Goal: Task Accomplishment & Management: Manage account settings

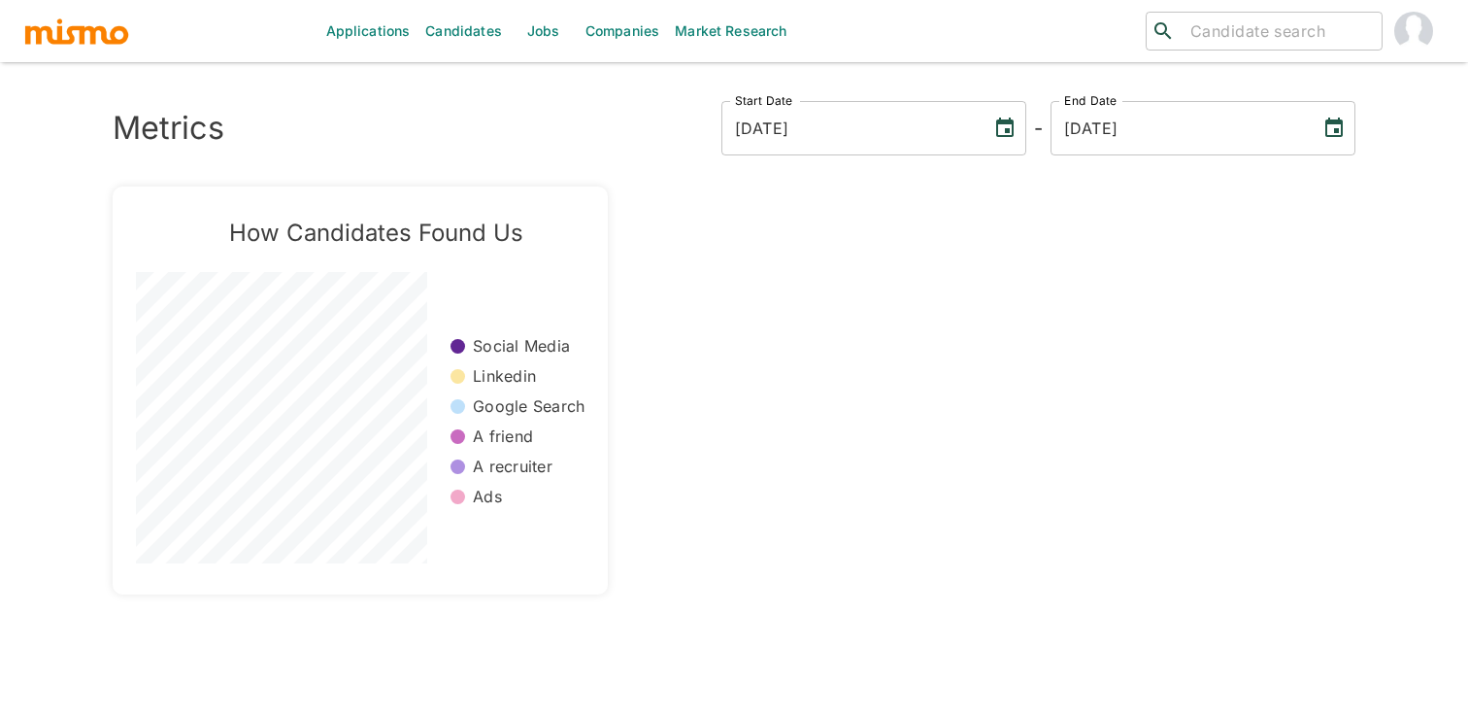
click at [543, 38] on link "Jobs" at bounding box center [544, 31] width 68 height 62
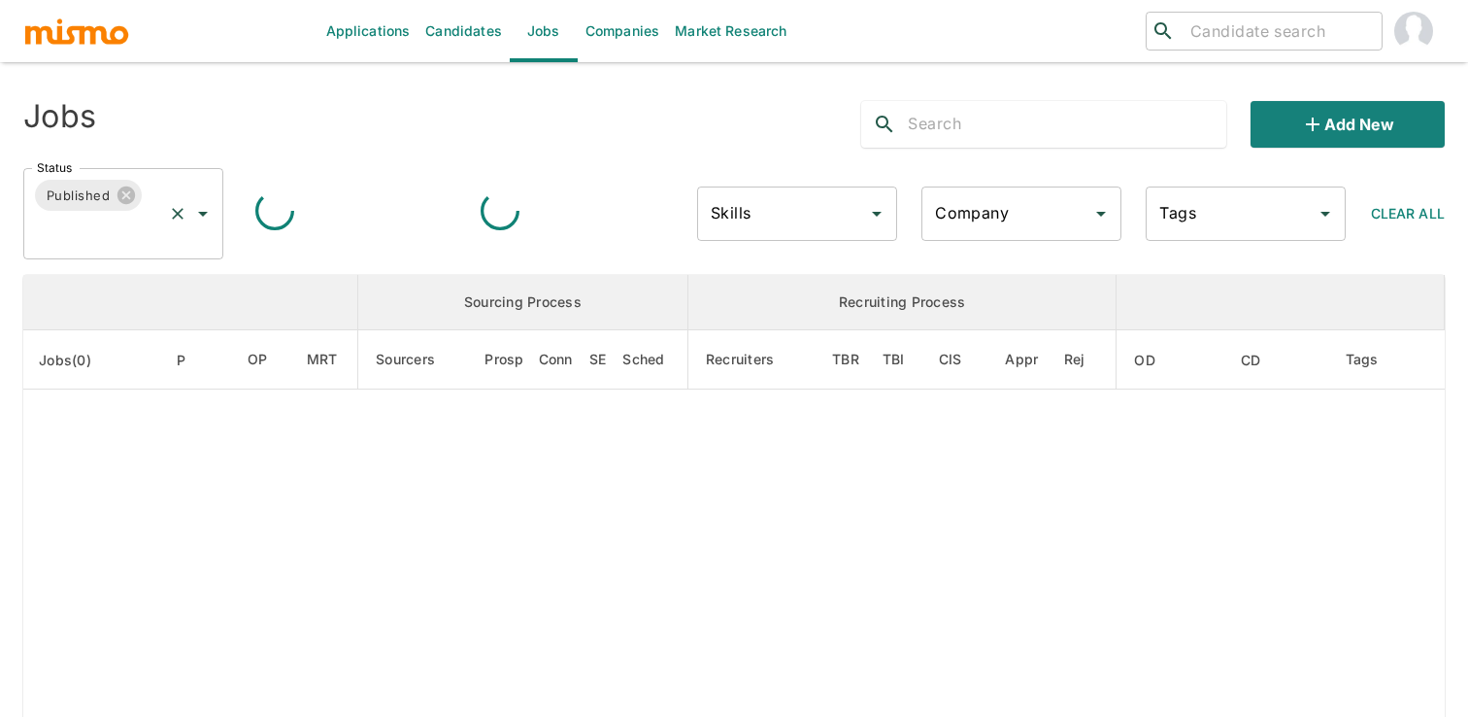
click at [200, 214] on icon "Open" at bounding box center [202, 213] width 23 height 23
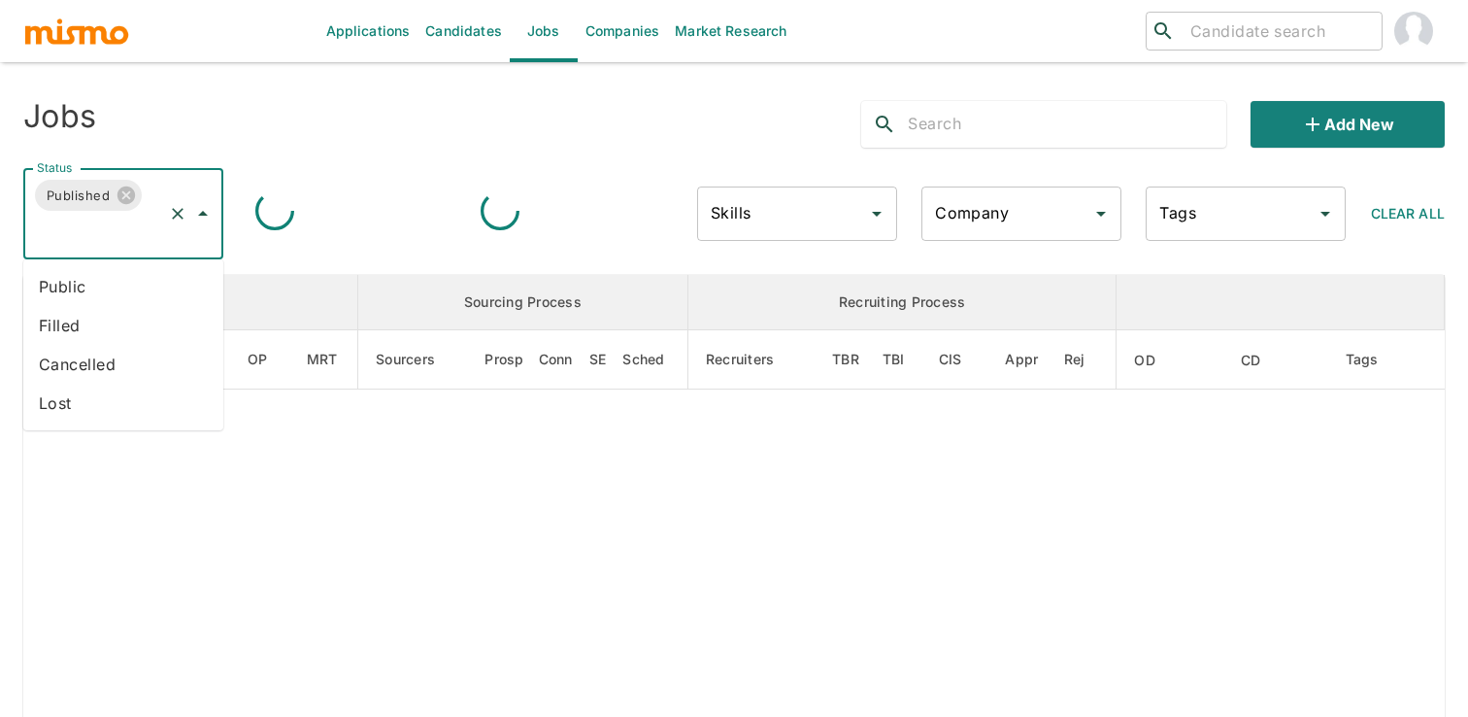
click at [138, 287] on li "Public" at bounding box center [123, 286] width 200 height 39
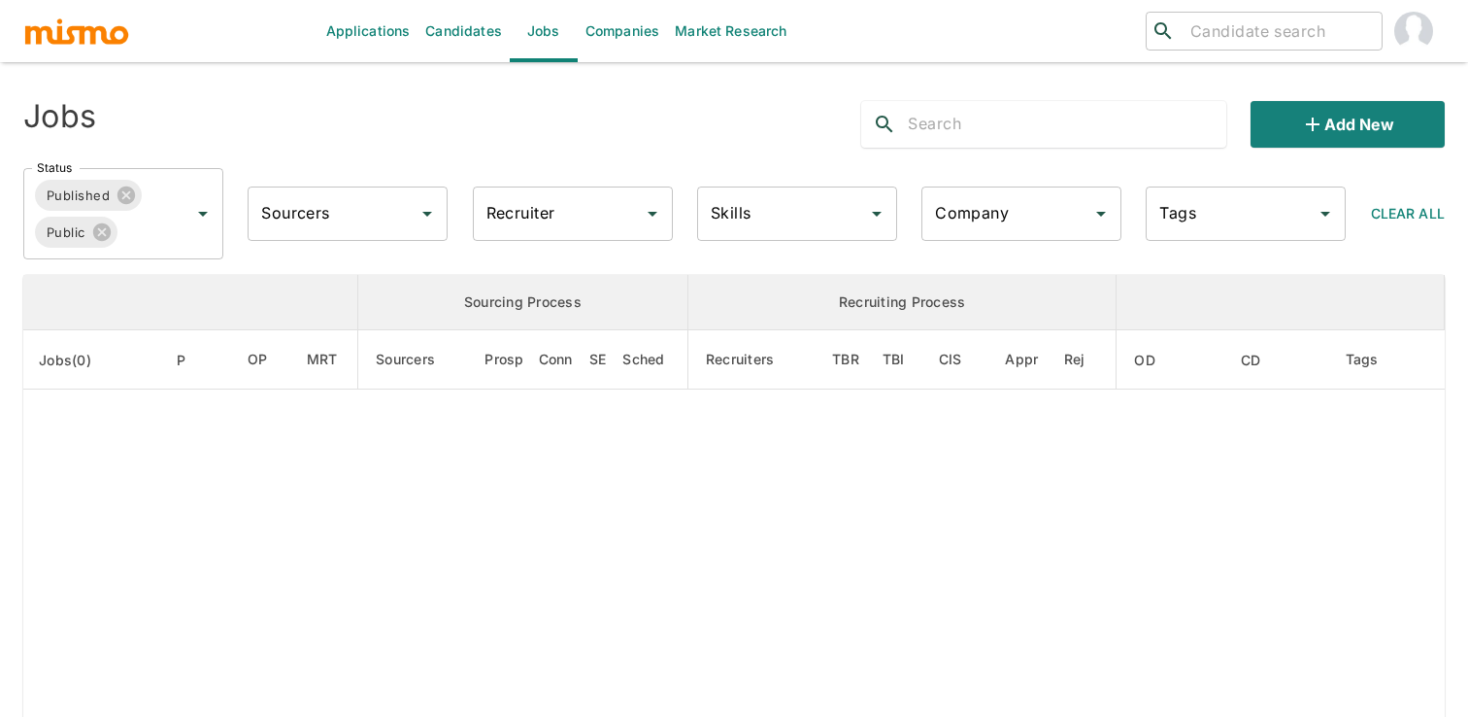
click at [461, 230] on div "Recruiter Recruiter" at bounding box center [565, 206] width 216 height 70
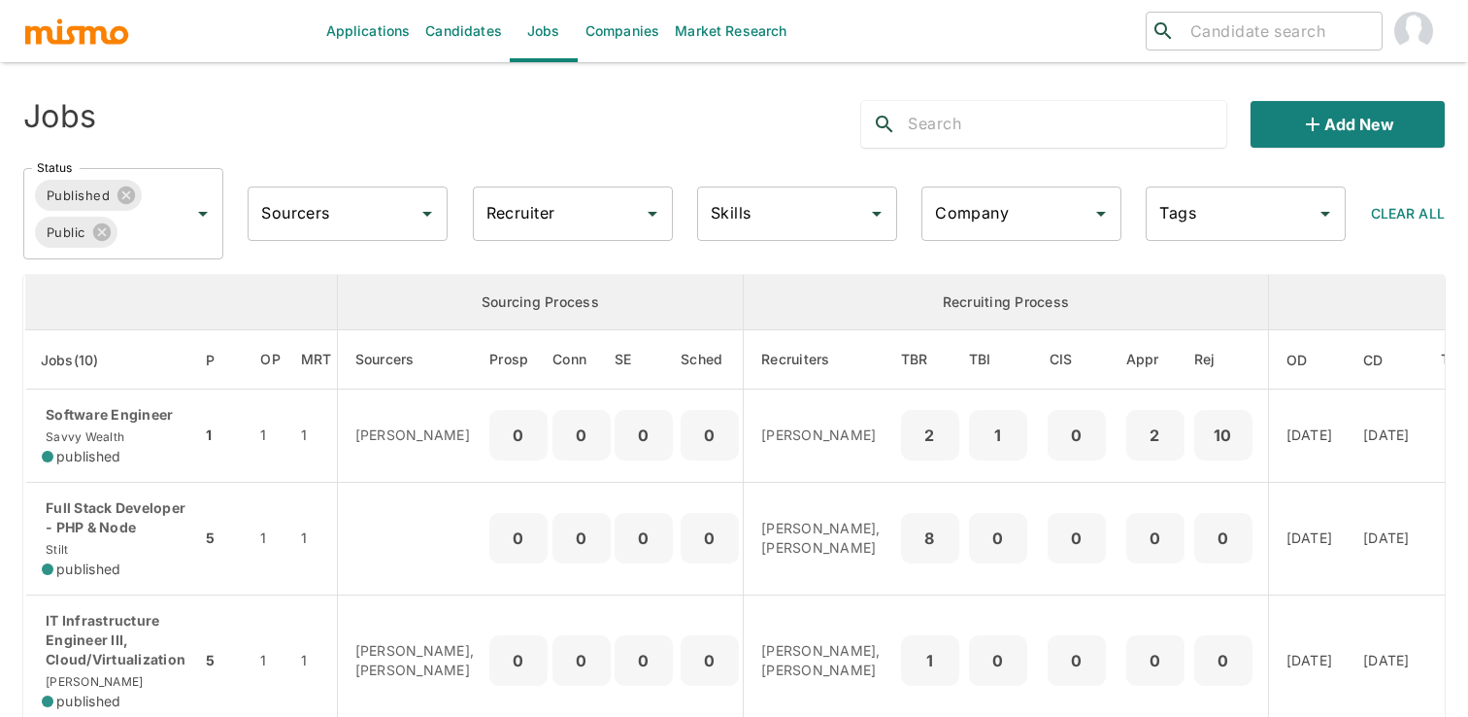
click at [686, 151] on div "Jobs Add new Status Published Public Status Sourcers Sourcers Recruiter Recruit…" at bounding box center [733, 172] width 1421 height 174
click at [997, 53] on div "​ ​" at bounding box center [1208, 31] width 474 height 62
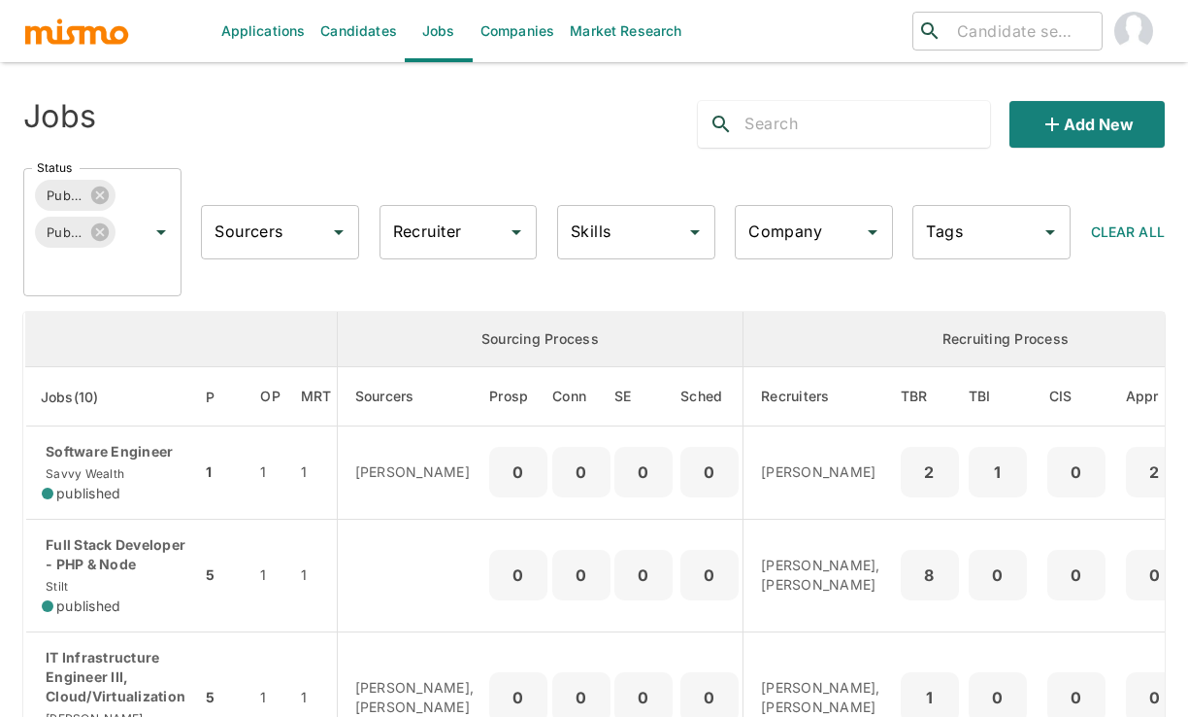
click at [467, 141] on div "Jobs" at bounding box center [249, 116] width 483 height 62
click at [427, 225] on div "Recruiter Recruiter" at bounding box center [459, 232] width 158 height 54
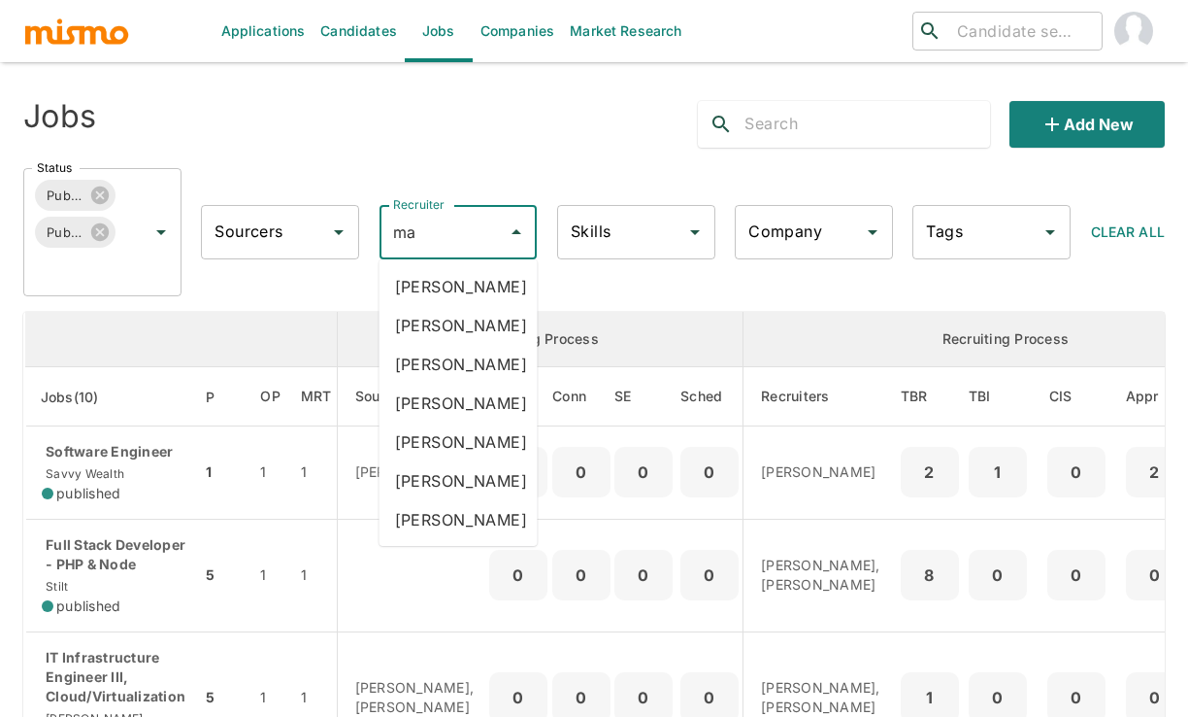
type input "mai"
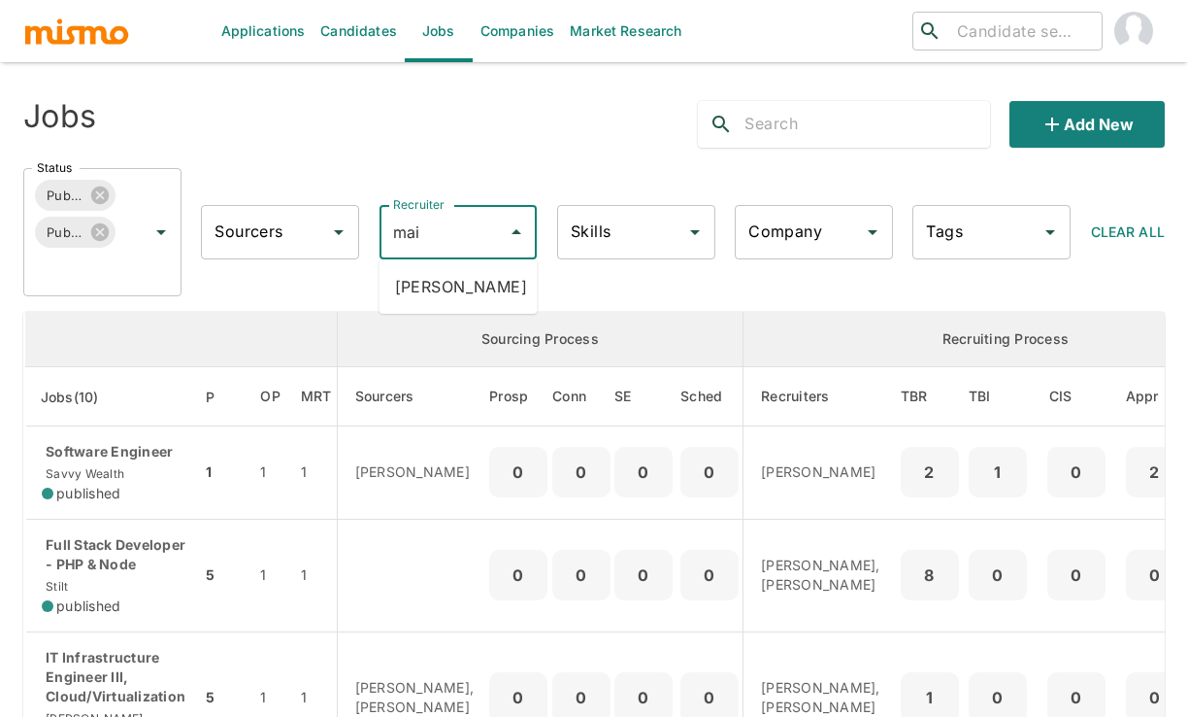
click at [451, 291] on li "Maia Reyes" at bounding box center [459, 286] width 158 height 39
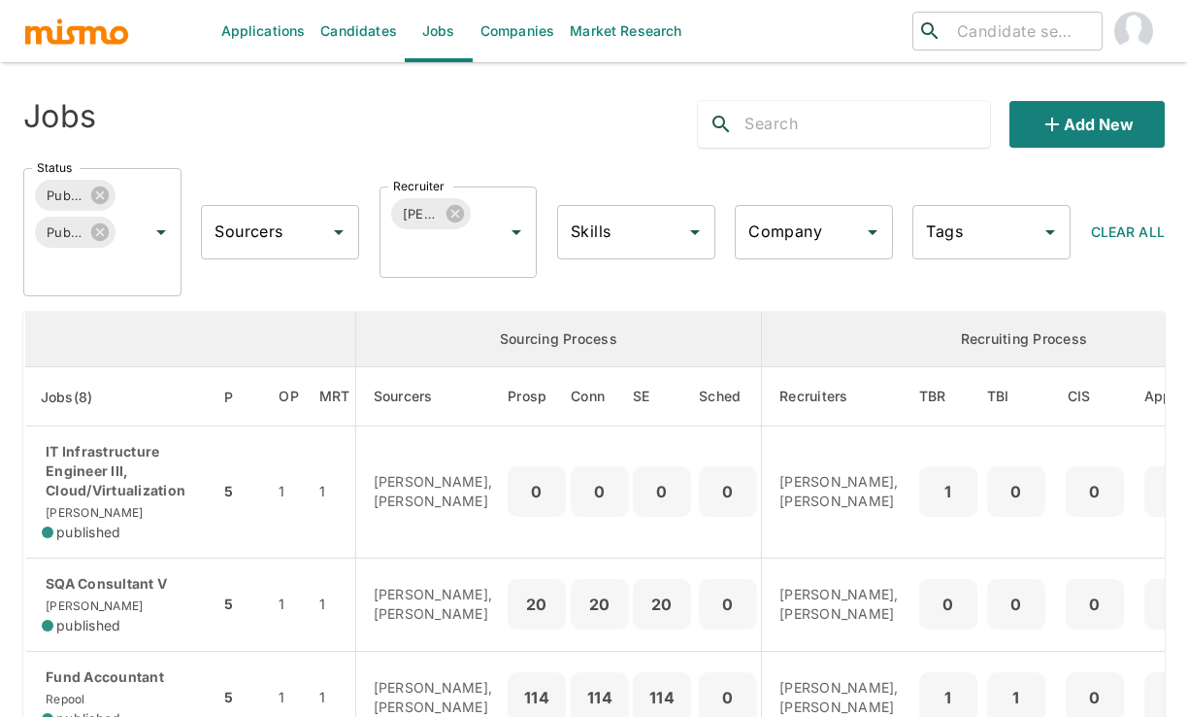
click at [645, 154] on div "Status Published Public Status Sourcers Sourcers Recruiter Maia Reyes Recruiter…" at bounding box center [586, 224] width 1157 height 144
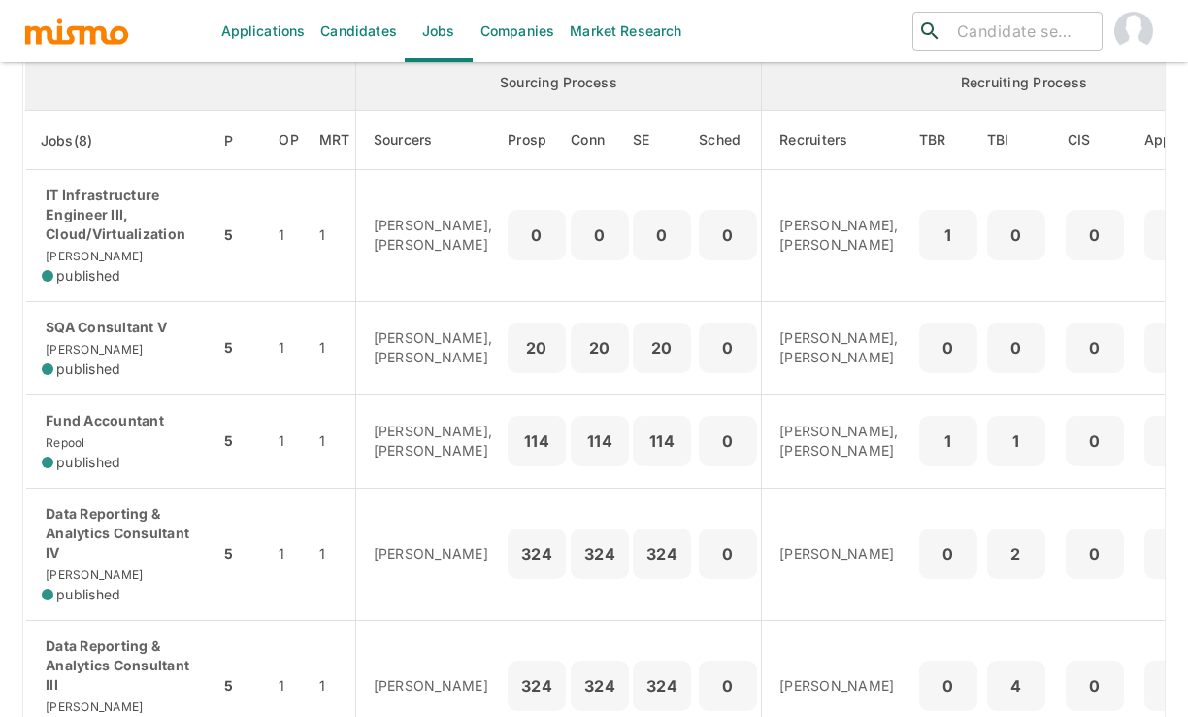
scroll to position [261, 0]
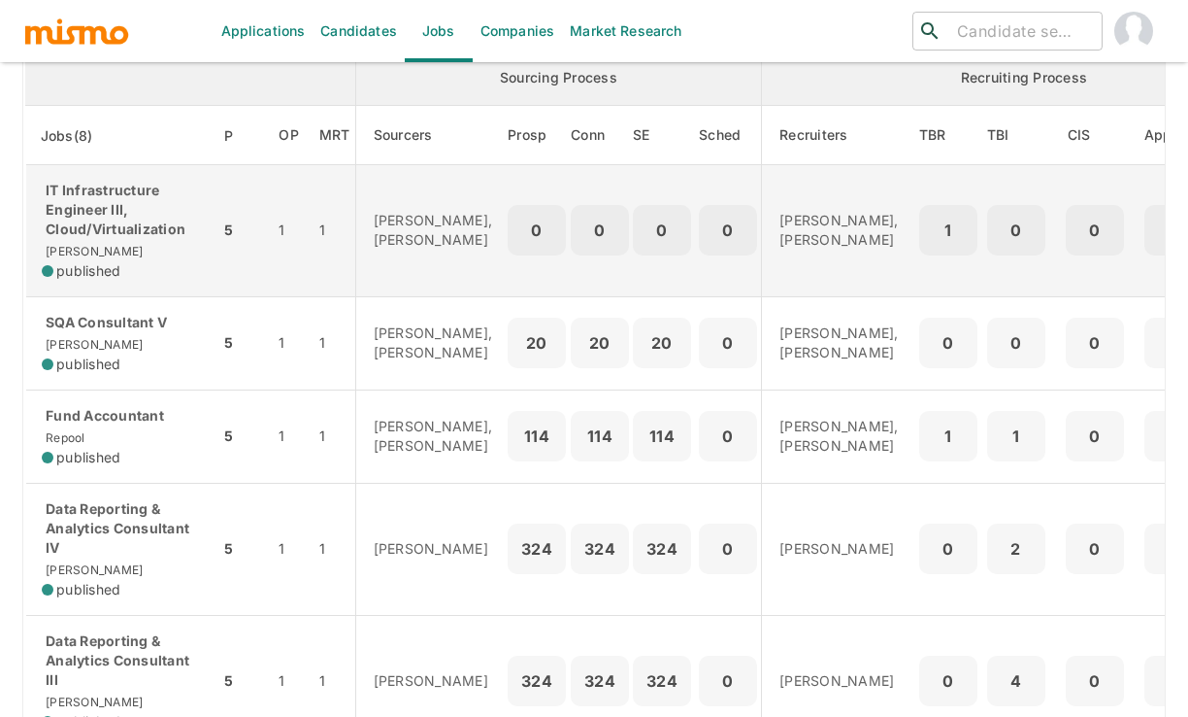
click at [196, 200] on p "IT Infrastructure Engineer III, Cloud/Virtualization" at bounding box center [123, 210] width 162 height 58
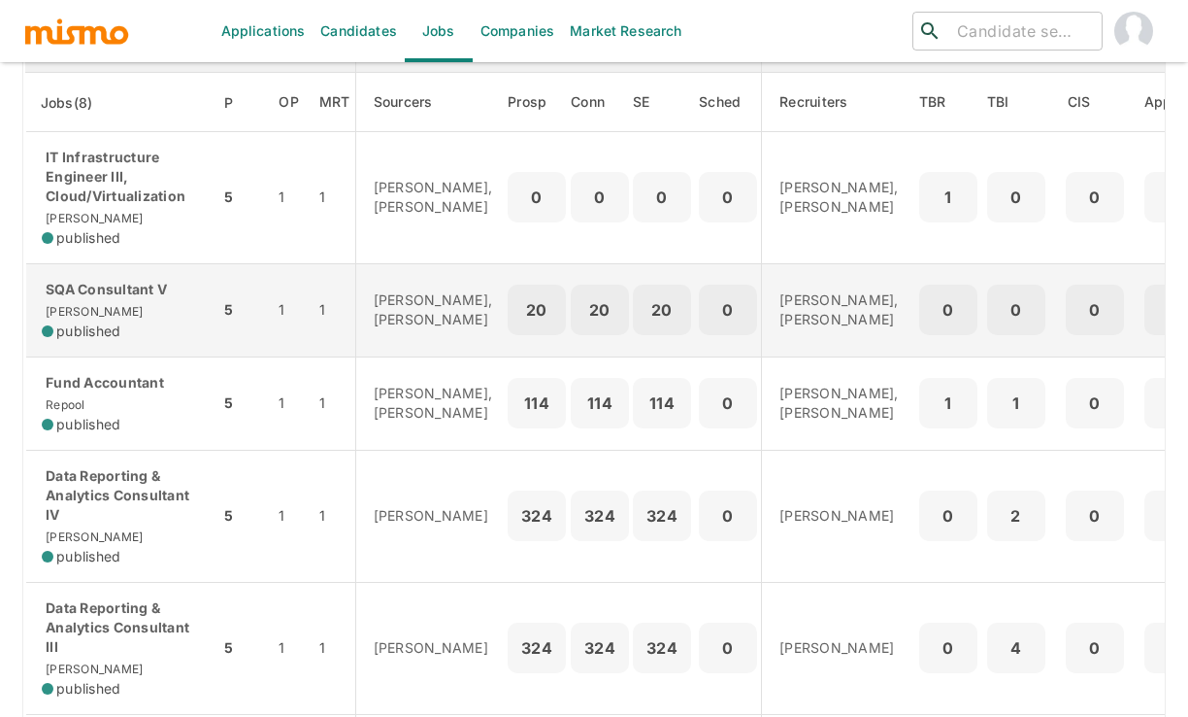
scroll to position [293, 0]
click at [780, 330] on p "Maia Reyes, Paola Pacheco" at bounding box center [839, 310] width 119 height 39
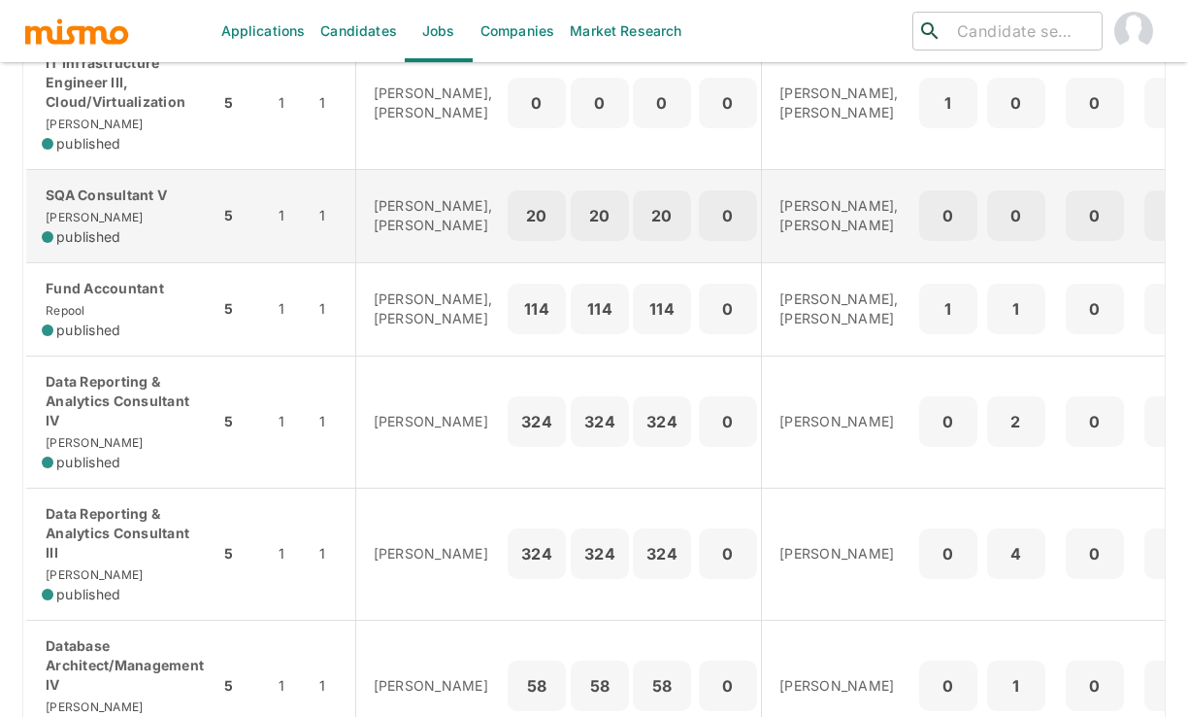
scroll to position [390, 0]
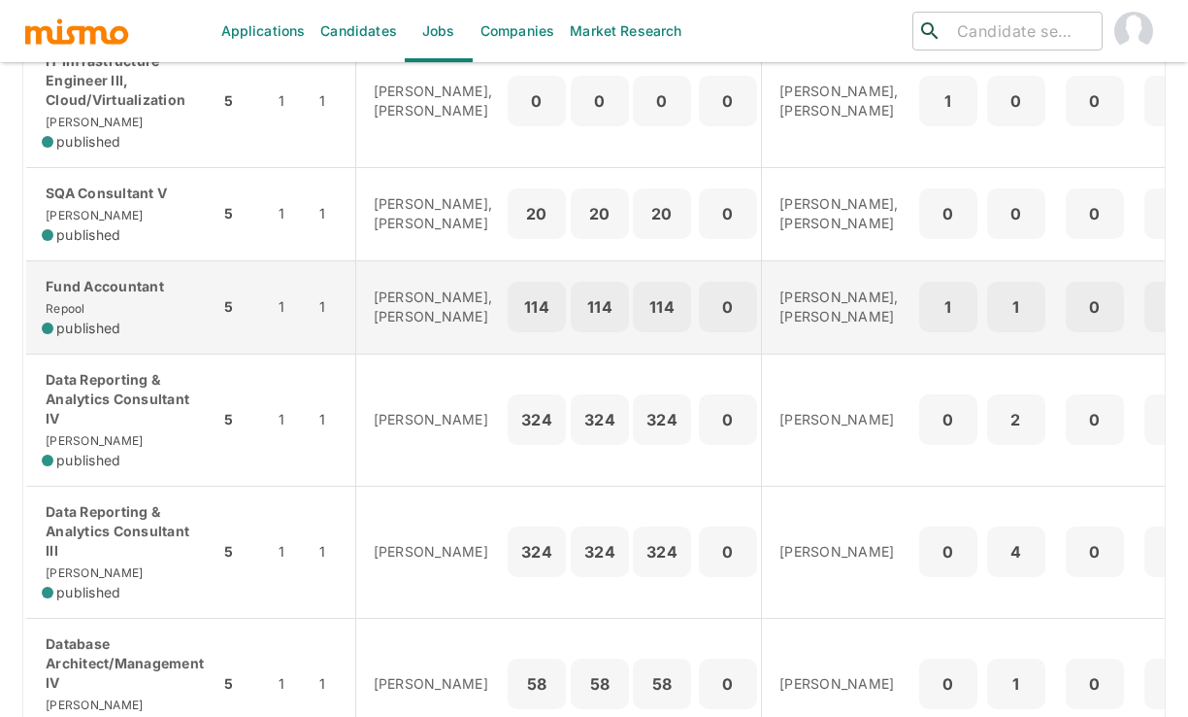
click at [762, 315] on td "Maia Reyes, Paola Pacheco" at bounding box center [838, 306] width 152 height 93
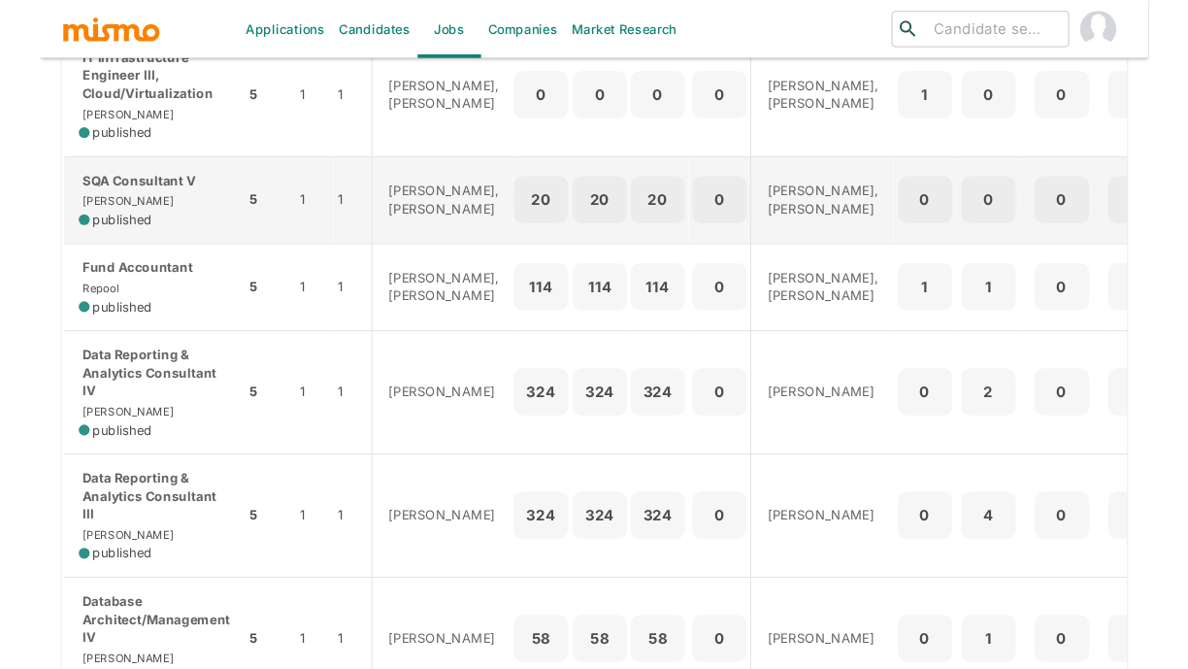
scroll to position [433, 0]
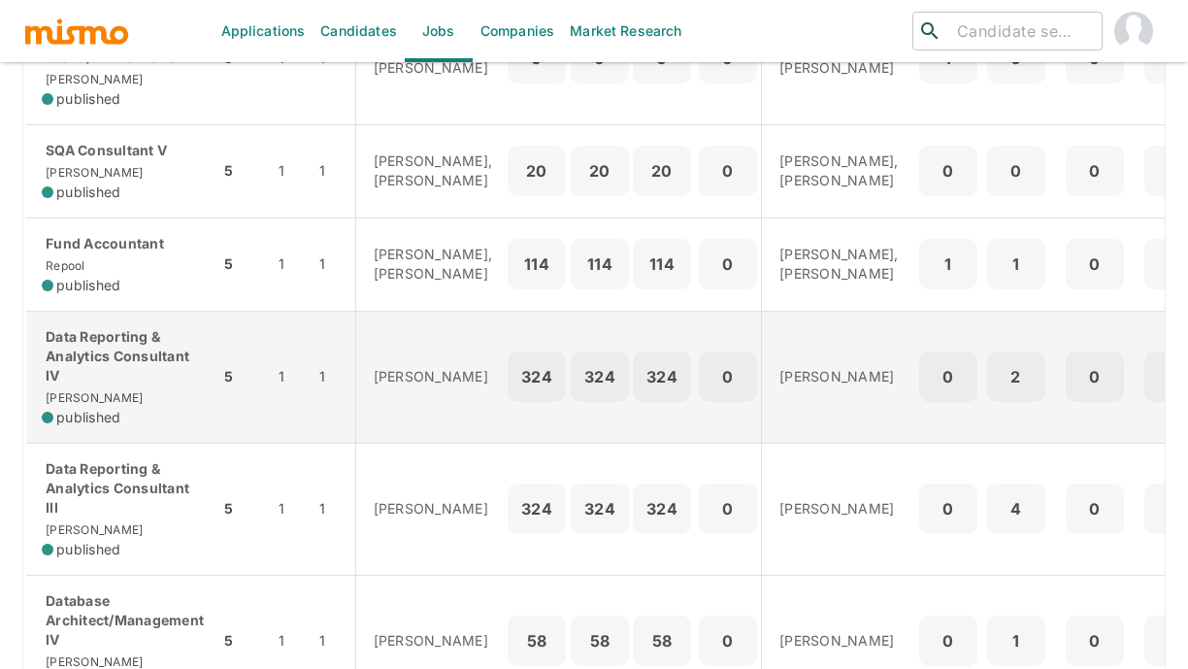
click at [776, 375] on td "Maia Reyes" at bounding box center [838, 377] width 152 height 132
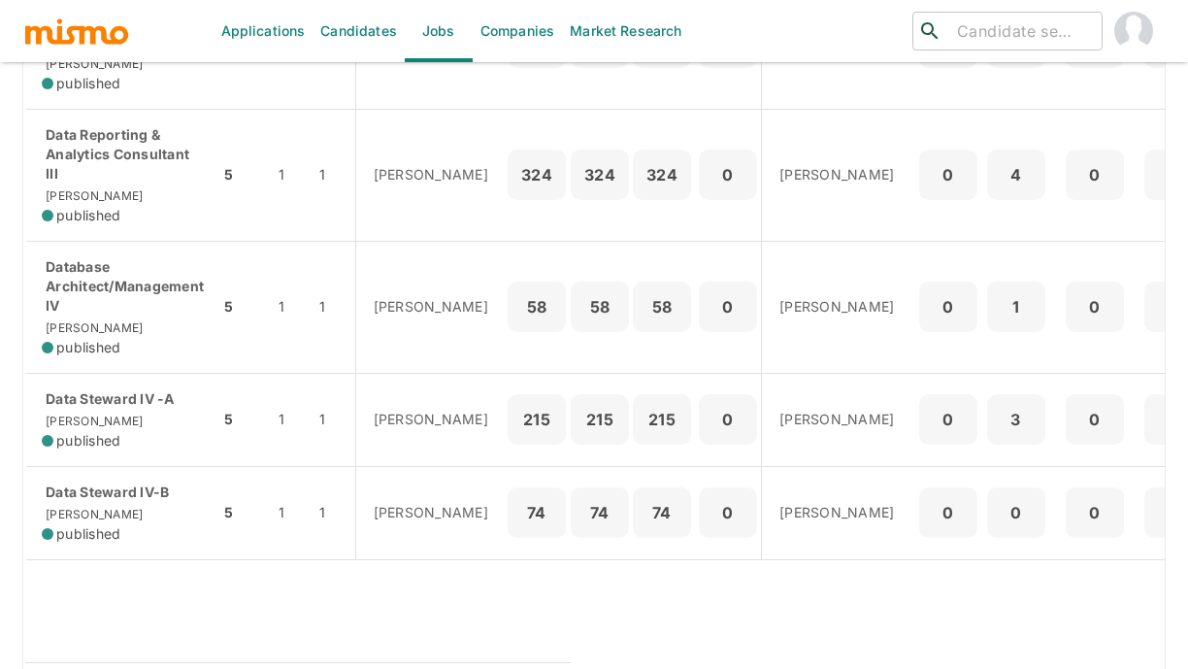
scroll to position [768, 0]
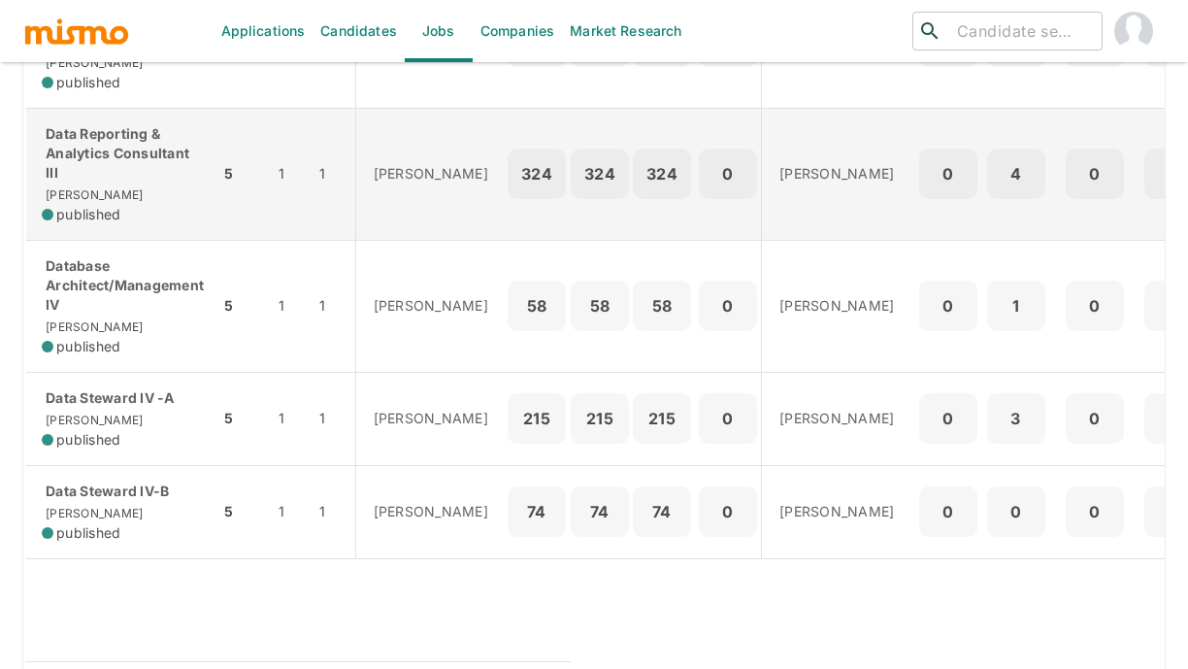
click at [641, 187] on p "324" at bounding box center [662, 173] width 43 height 27
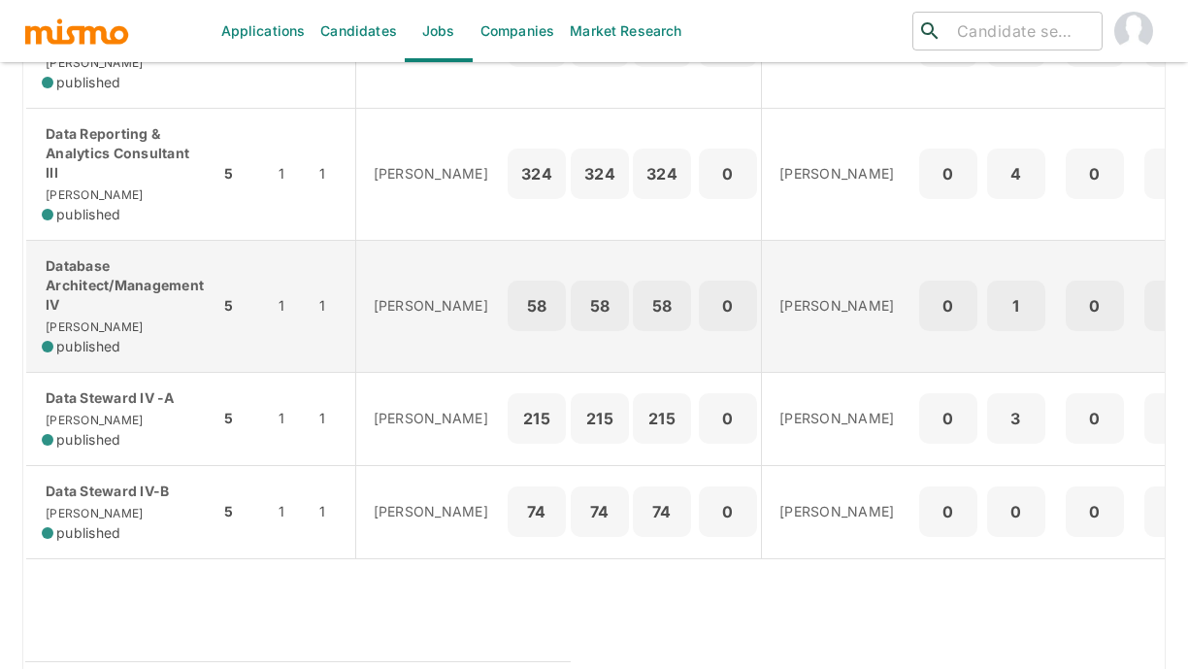
click at [915, 293] on td "0" at bounding box center [949, 306] width 68 height 132
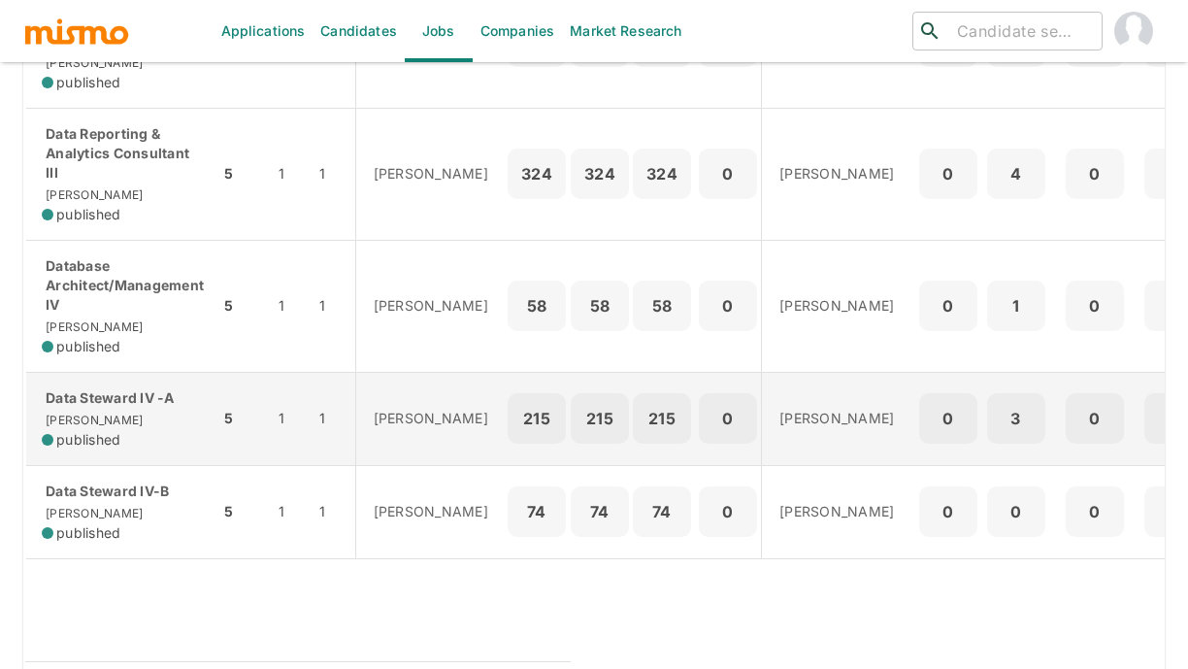
click at [780, 428] on p "Maia Reyes" at bounding box center [839, 418] width 119 height 19
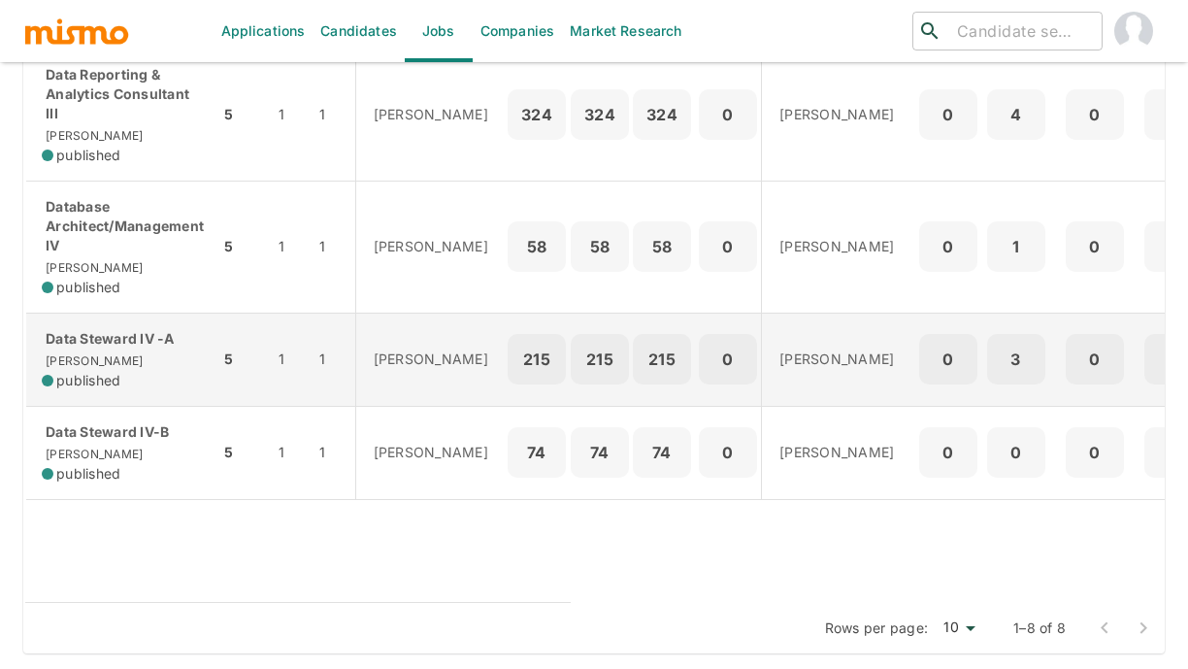
scroll to position [860, 0]
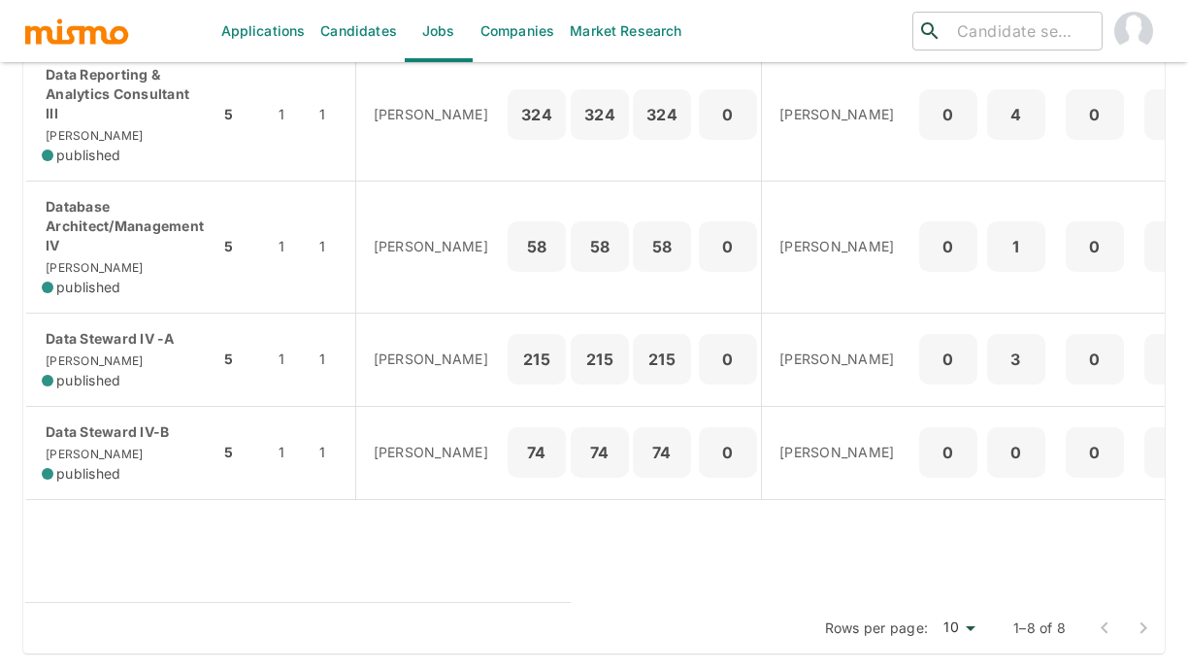
click at [673, 522] on table "Sourcing Process Recruiting Process Jobs(8) P OP MRT Sourcers Prosp Conn SE Sch…" at bounding box center [819, 43] width 1593 height 1118
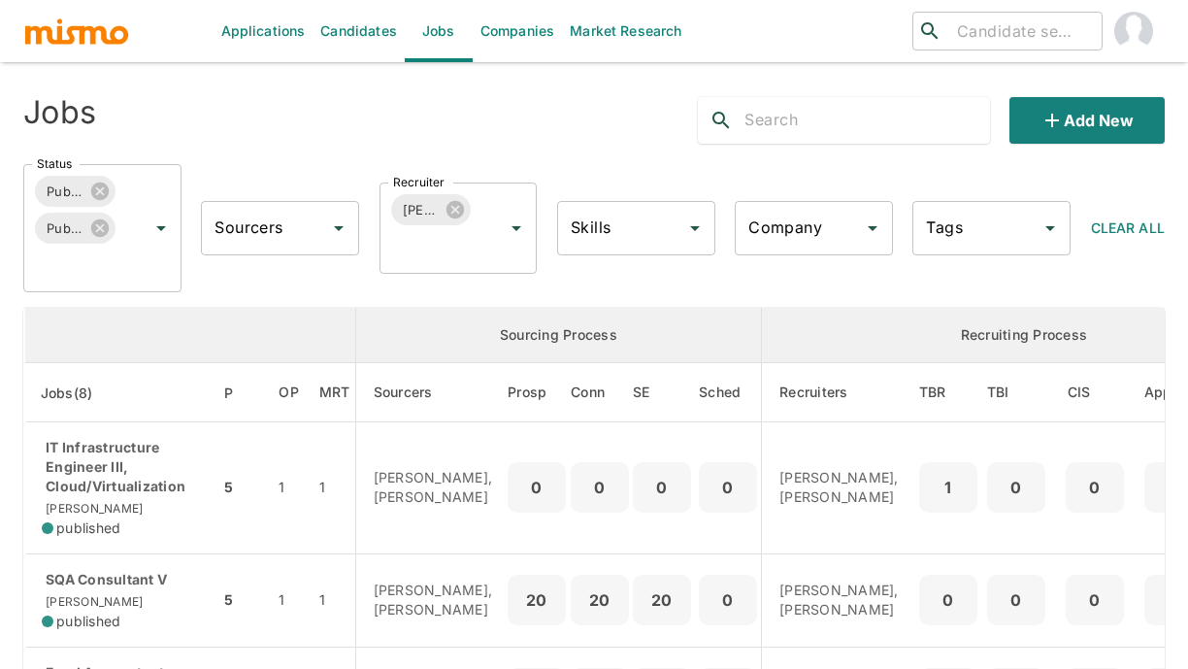
scroll to position [0, 0]
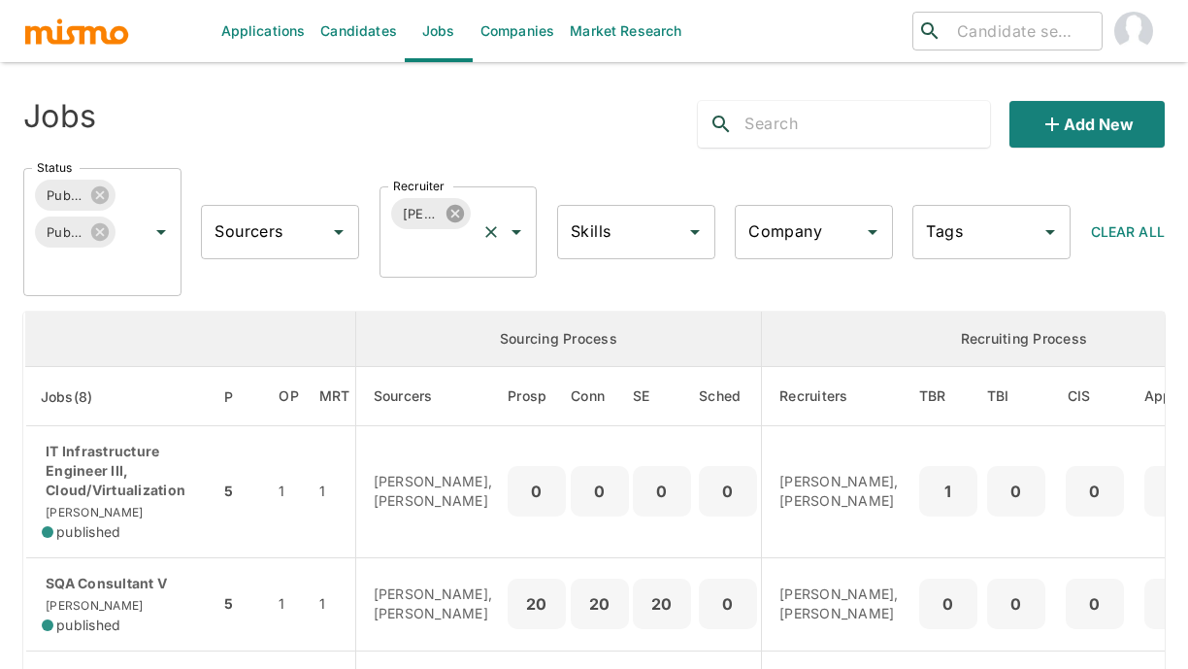
click at [453, 213] on icon at bounding box center [455, 213] width 17 height 17
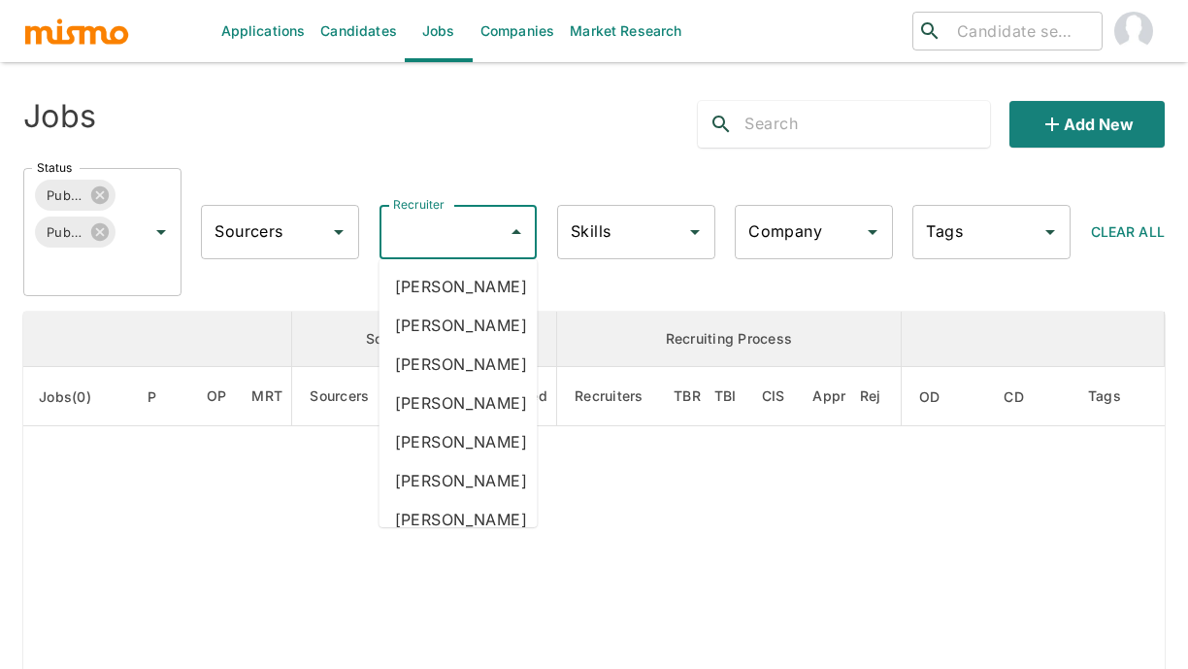
click at [414, 234] on input "Recruiter" at bounding box center [444, 232] width 112 height 37
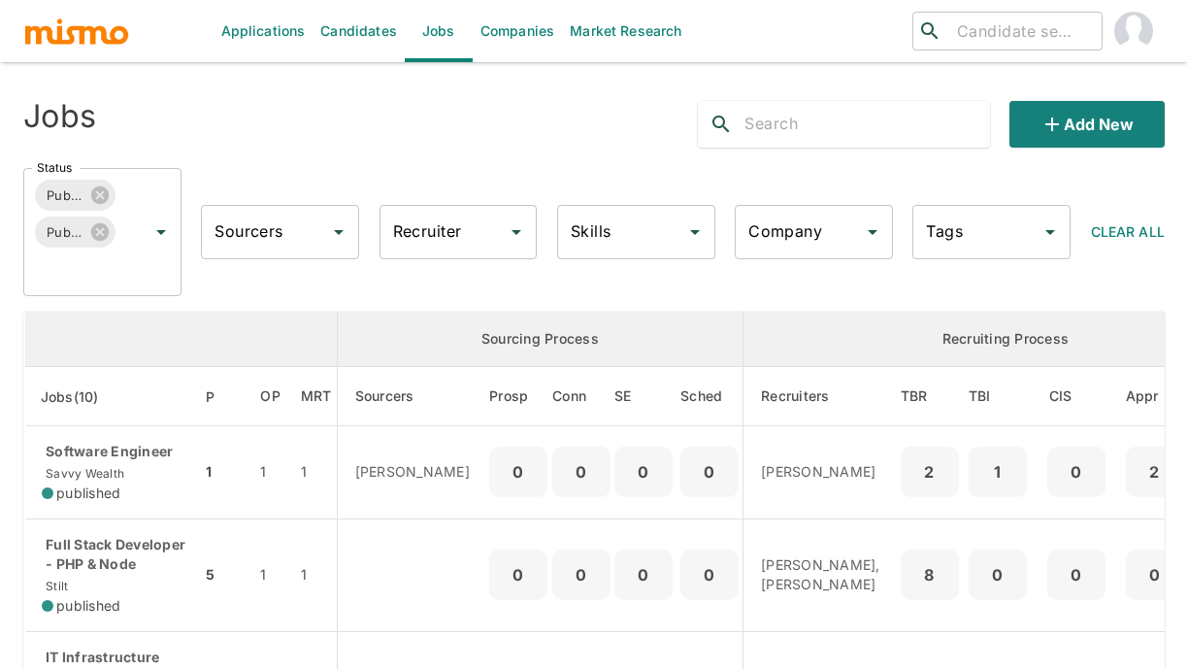
click at [414, 234] on input "Recruiter" at bounding box center [444, 232] width 112 height 37
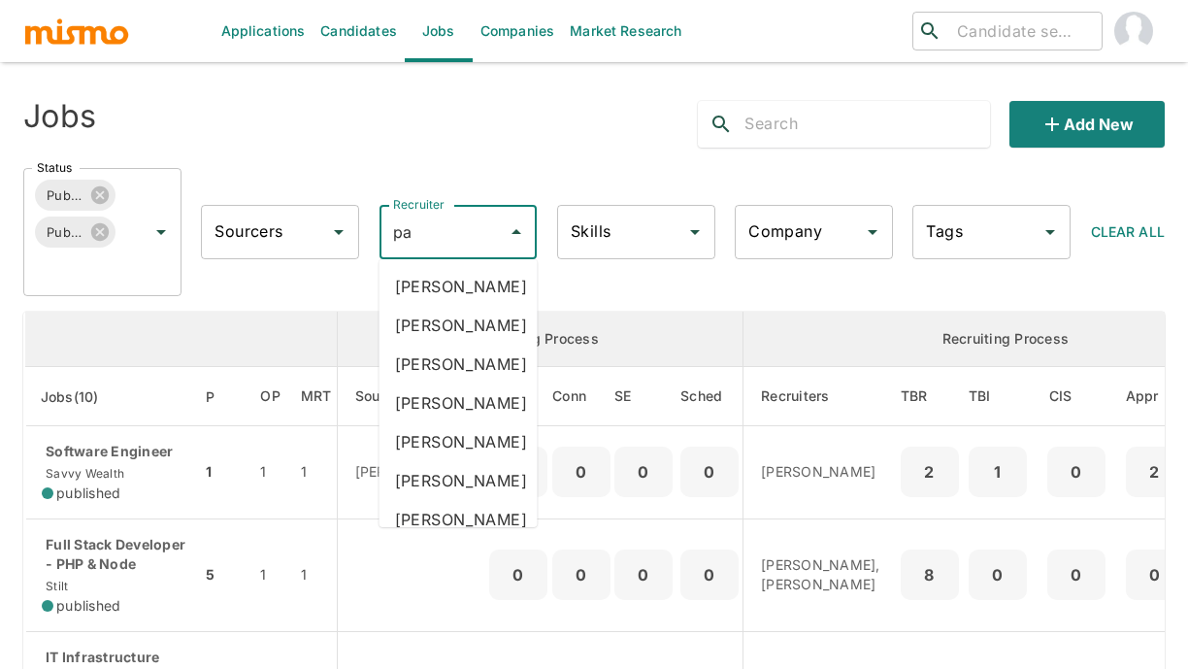
type input "pao"
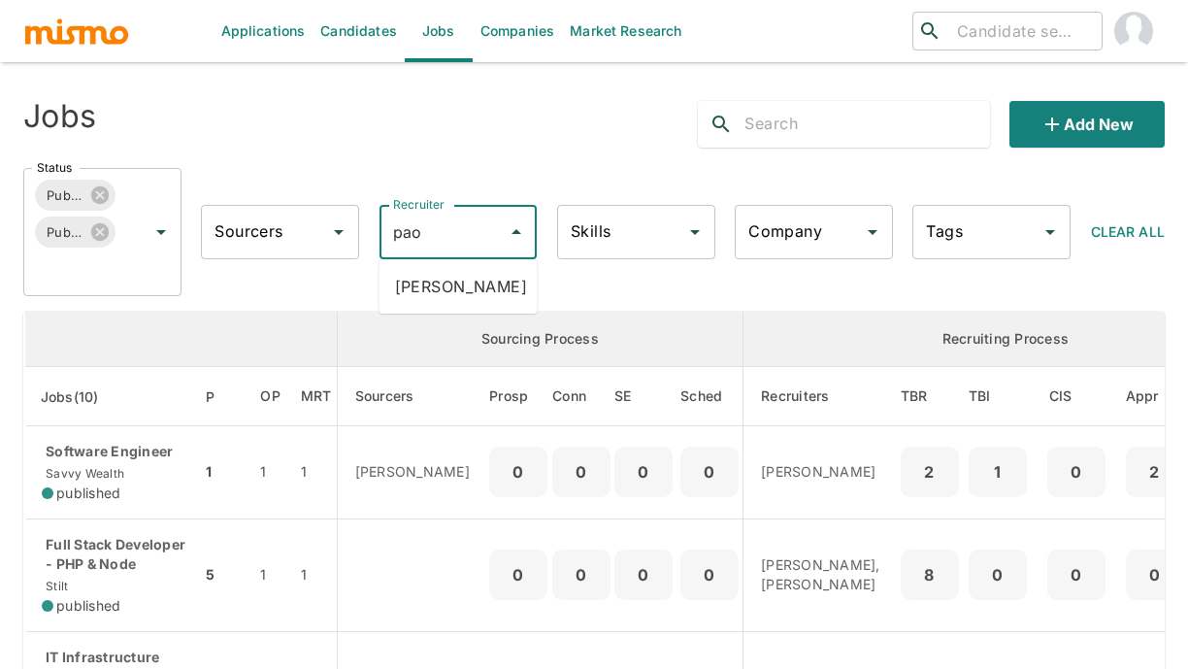
click at [466, 281] on li "Paola Pacheco" at bounding box center [459, 286] width 158 height 39
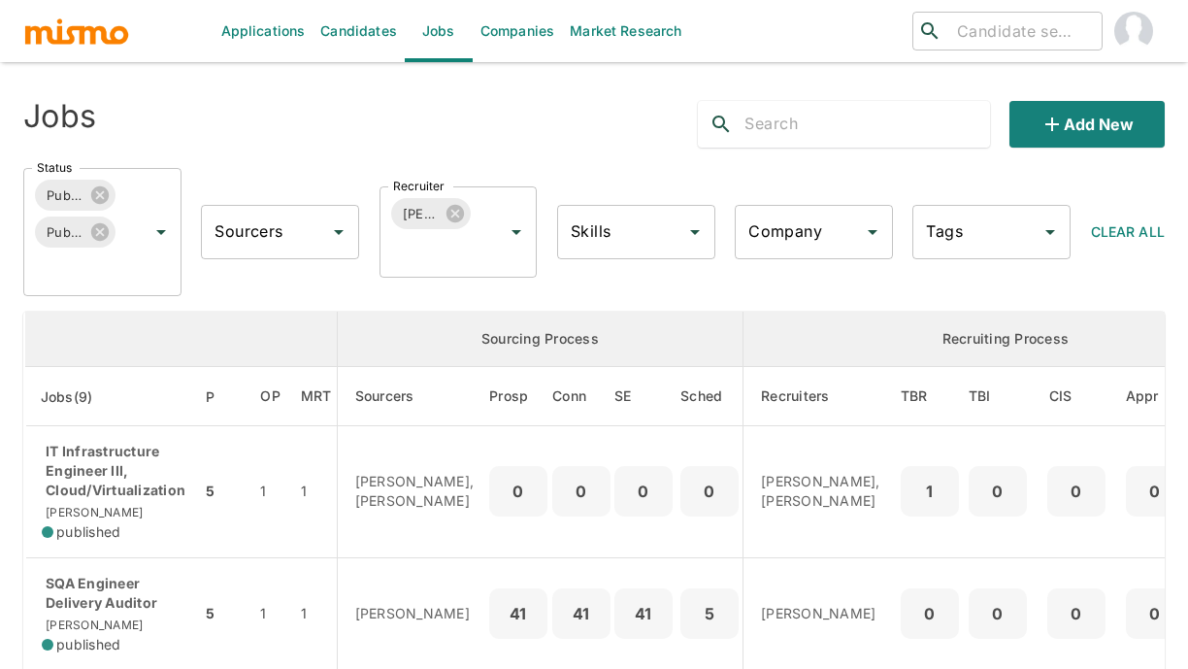
click at [725, 279] on div "Status Published Public Status Sourcers Sourcers Recruiter Paola Pacheco Recrui…" at bounding box center [586, 224] width 1157 height 144
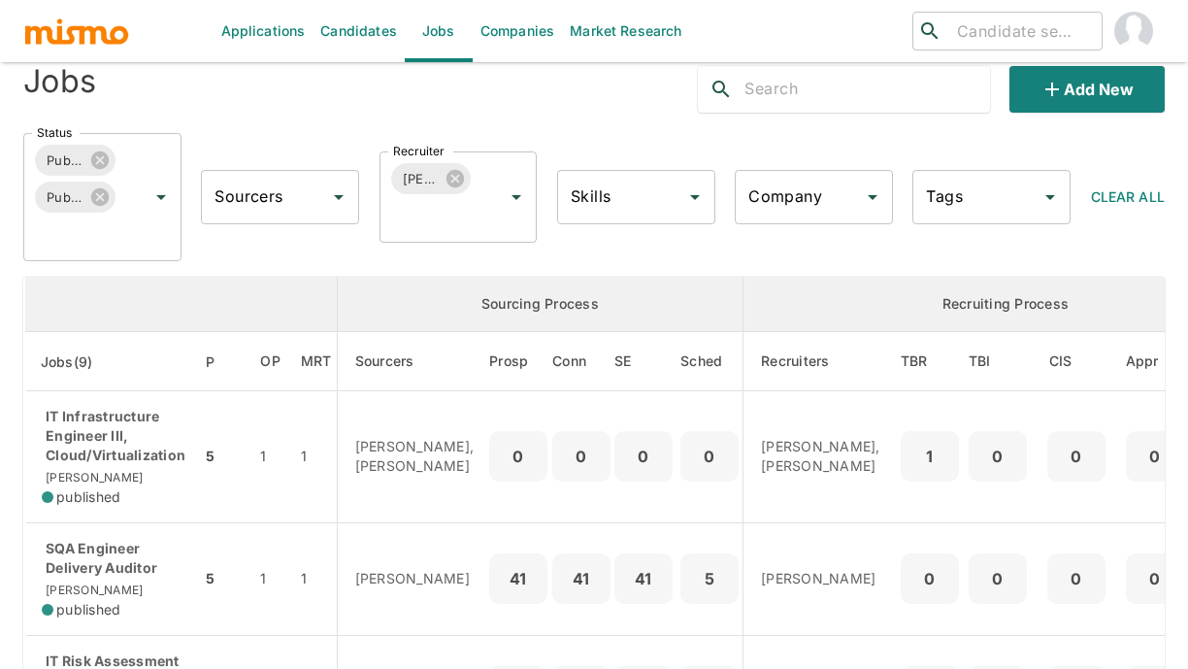
scroll to position [57, 0]
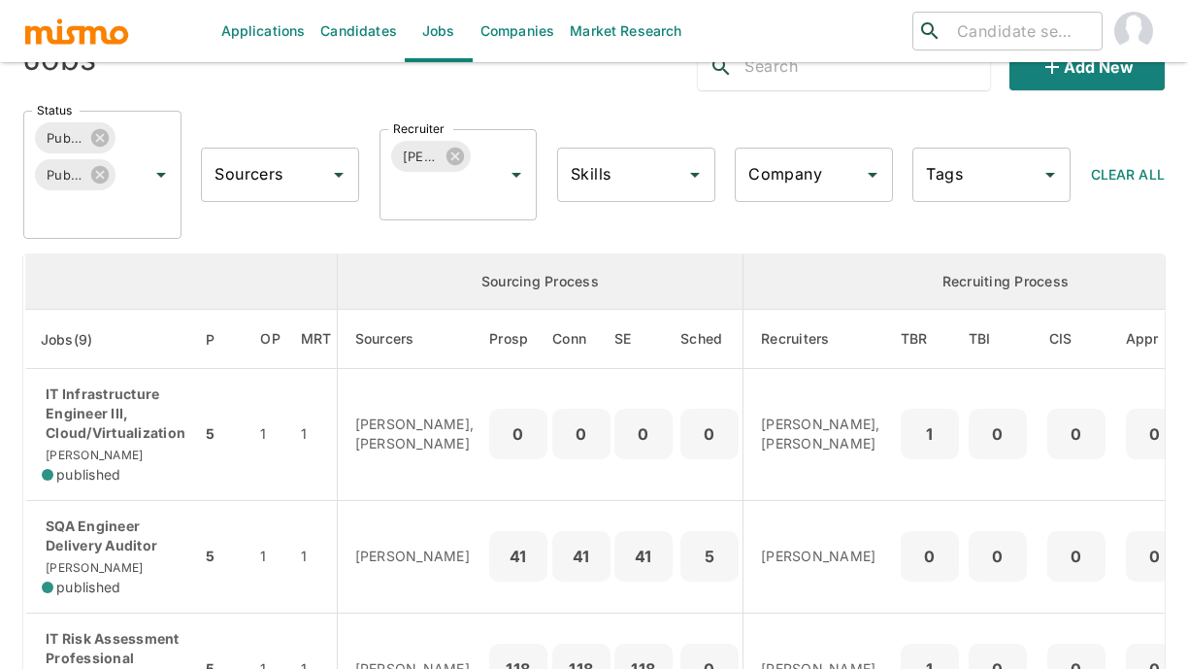
click at [851, 223] on div "Status Published Public Status Sourcers Sourcers Recruiter Paola Pacheco Recrui…" at bounding box center [586, 167] width 1157 height 144
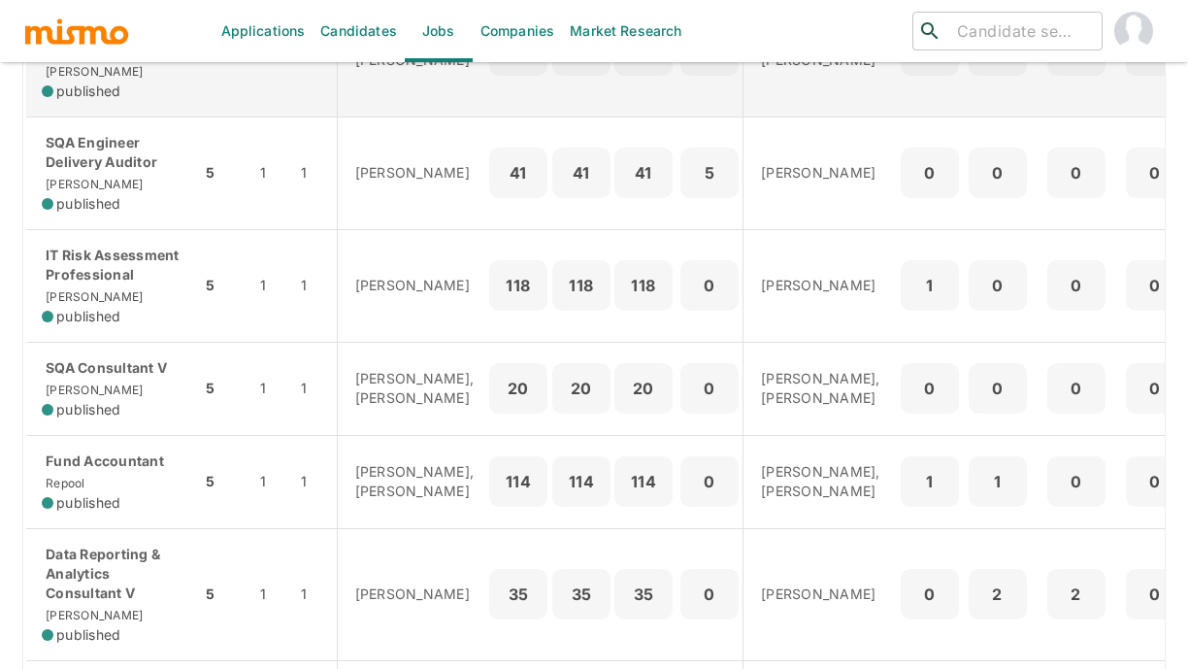
scroll to position [442, 0]
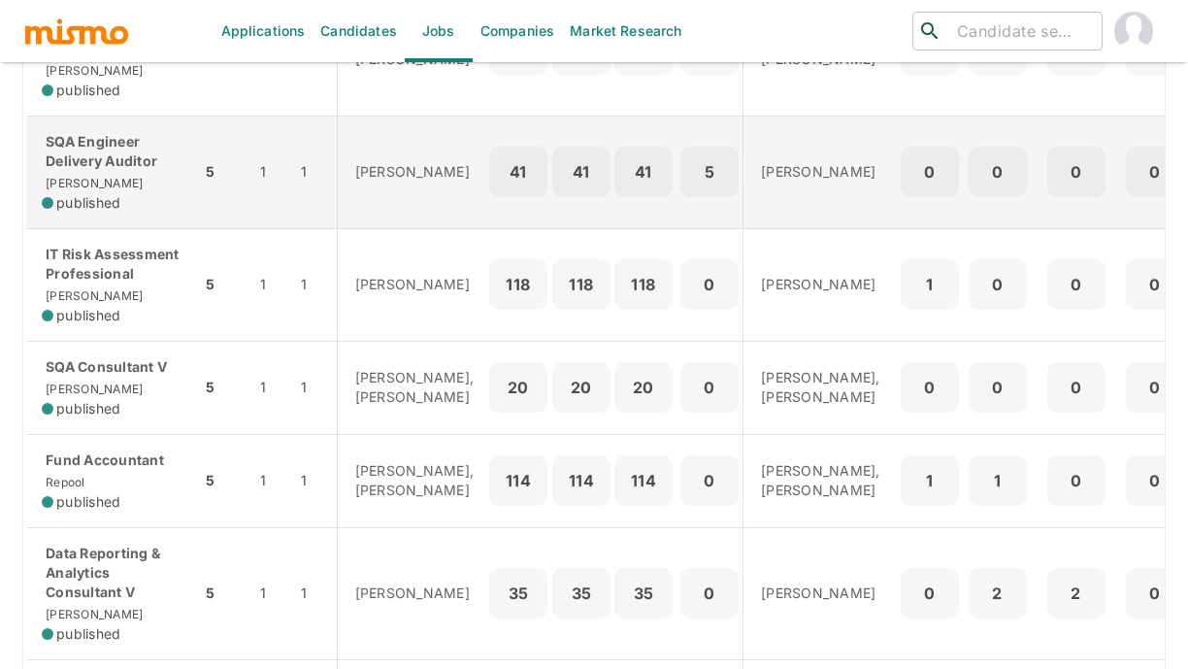
click at [744, 182] on td "Paola Pacheco" at bounding box center [820, 172] width 152 height 113
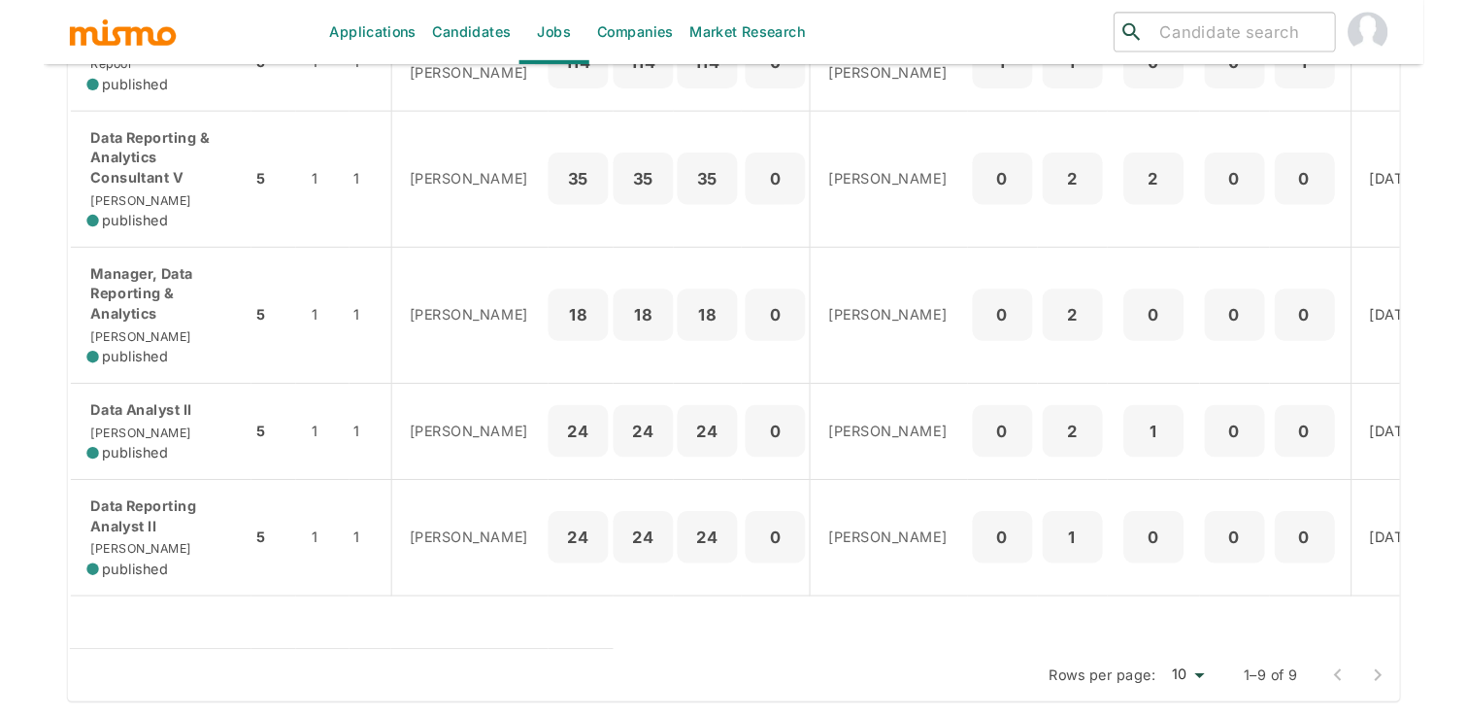
scroll to position [837, 0]
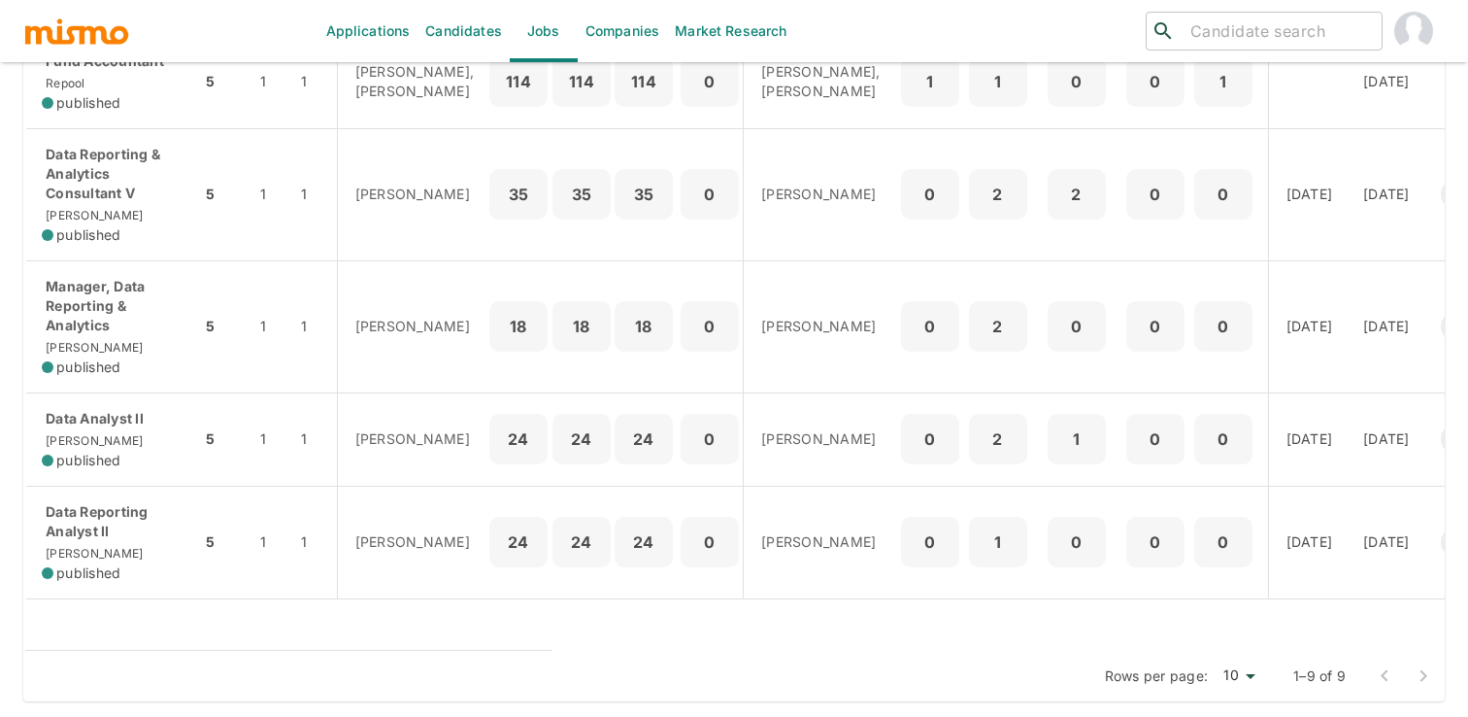
click at [801, 621] on table "Sourcing Process Recruiting Process Jobs(9) P OP MRT Sourcers Prosp Conn SE Sch…" at bounding box center [813, 61] width 1581 height 1180
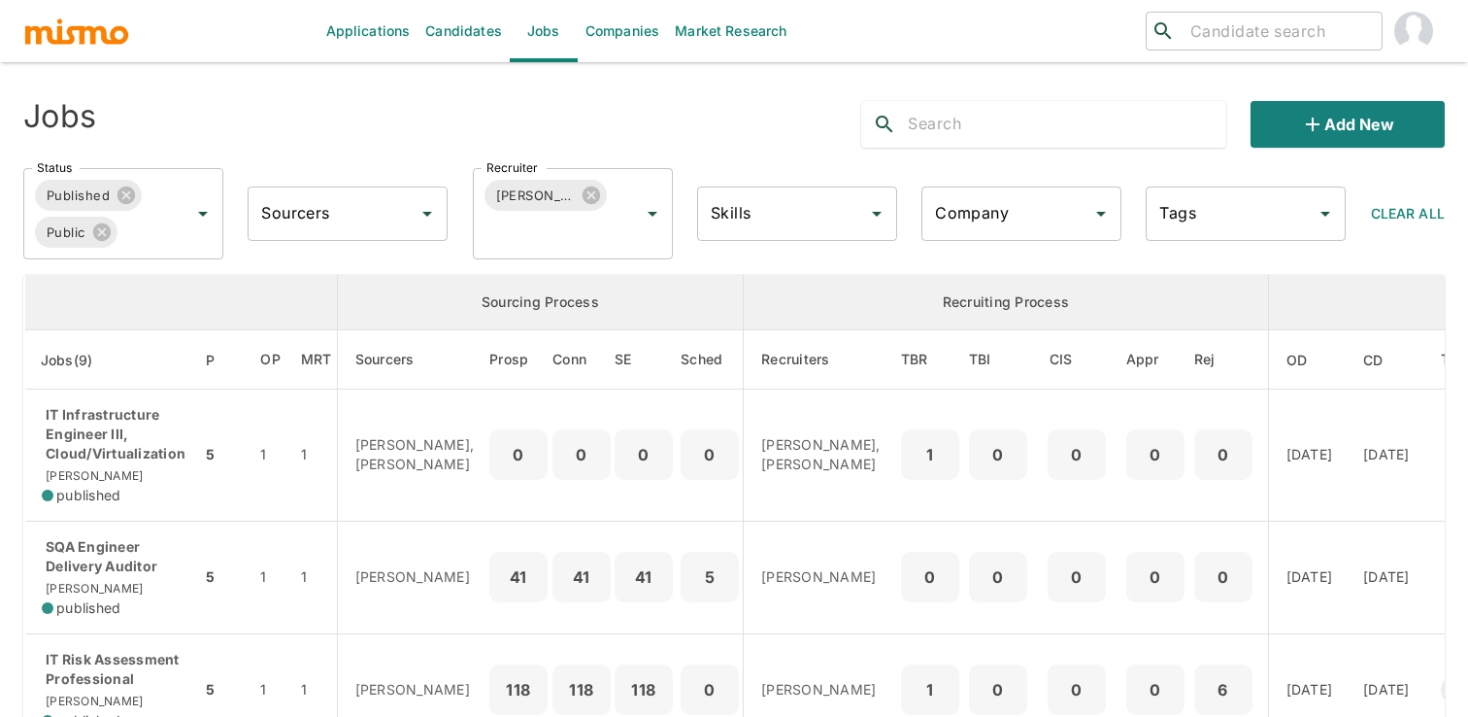
click at [851, 91] on div "Add new" at bounding box center [1145, 116] width 599 height 62
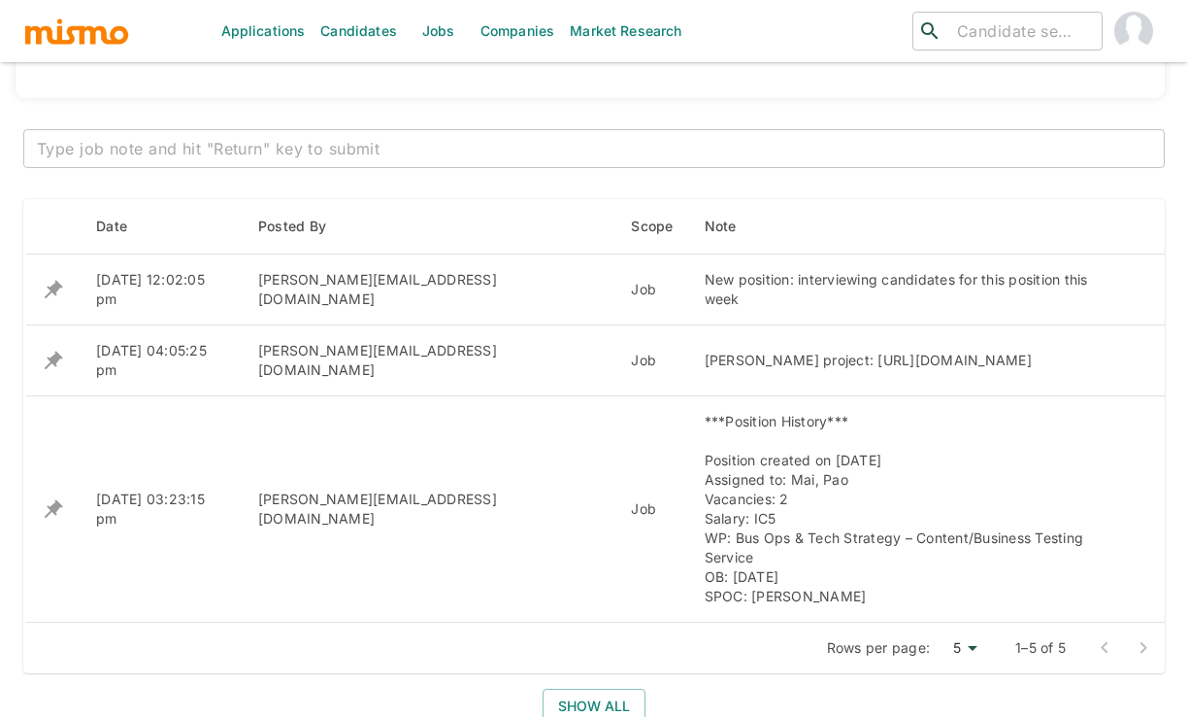
scroll to position [728, 0]
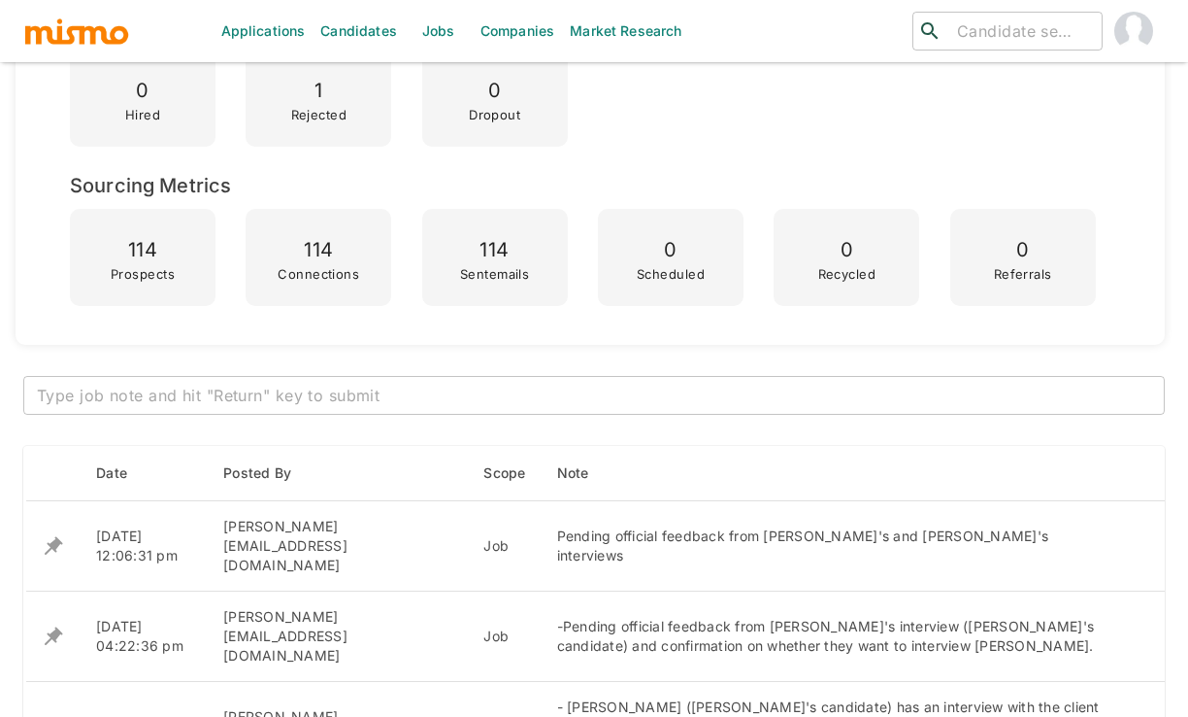
scroll to position [426, 0]
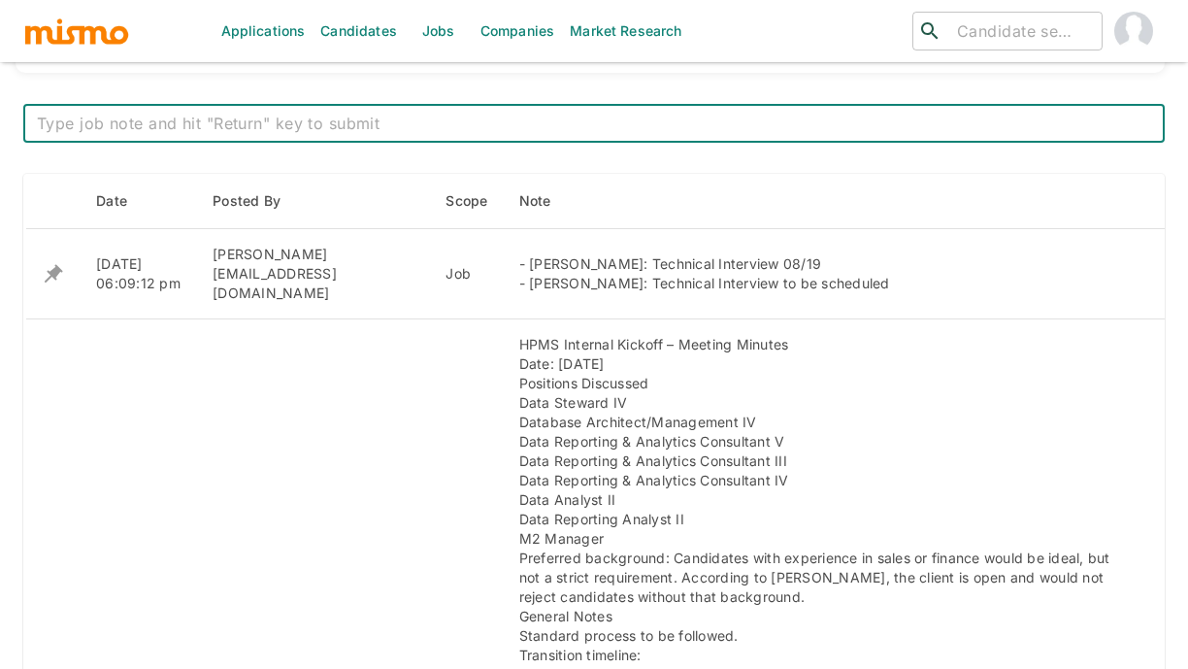
scroll to position [763, 0]
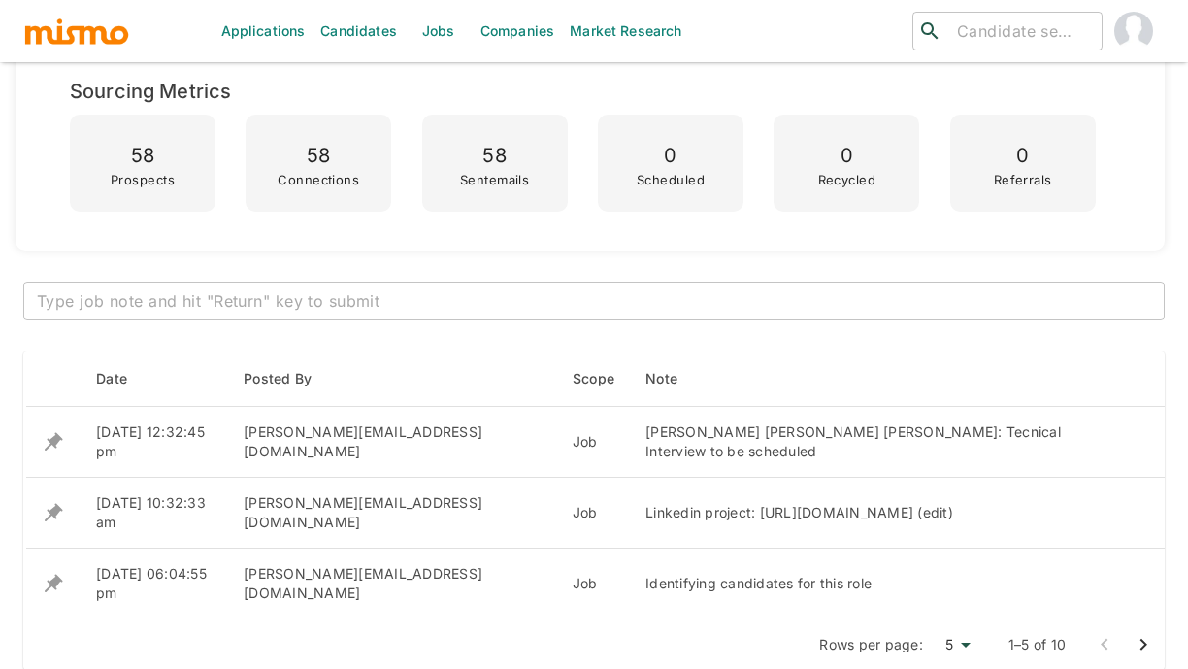
scroll to position [576, 0]
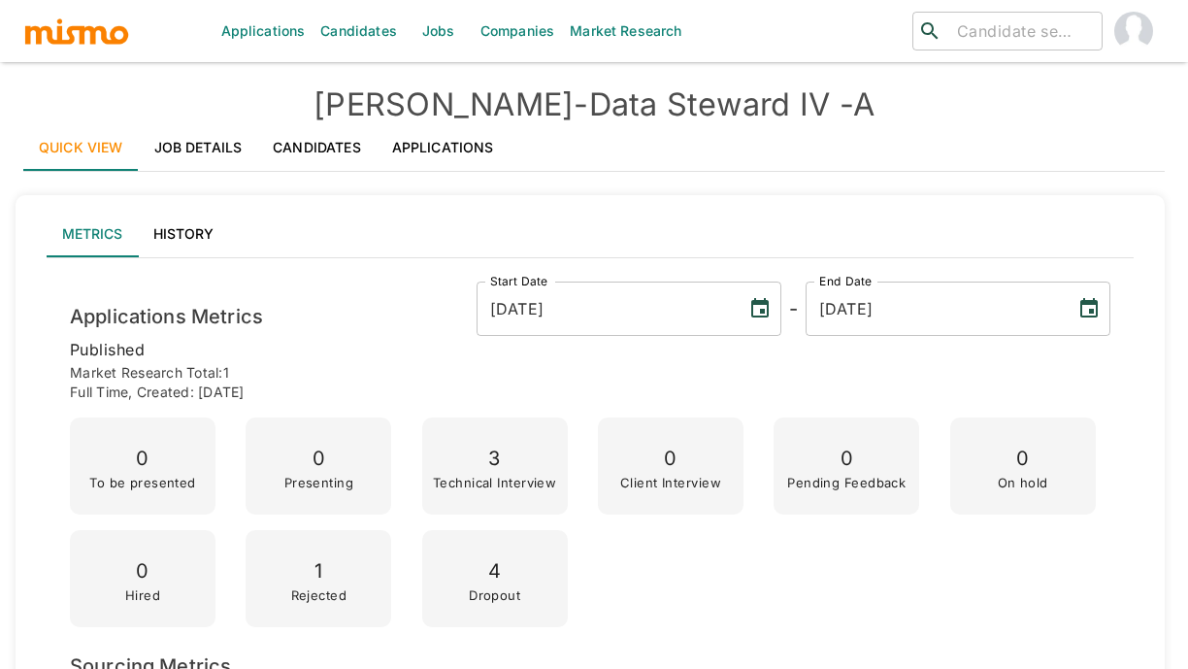
click at [951, 142] on div "Quick View Job Details Candidates Applications" at bounding box center [594, 147] width 1142 height 47
